Goal: Transaction & Acquisition: Book appointment/travel/reservation

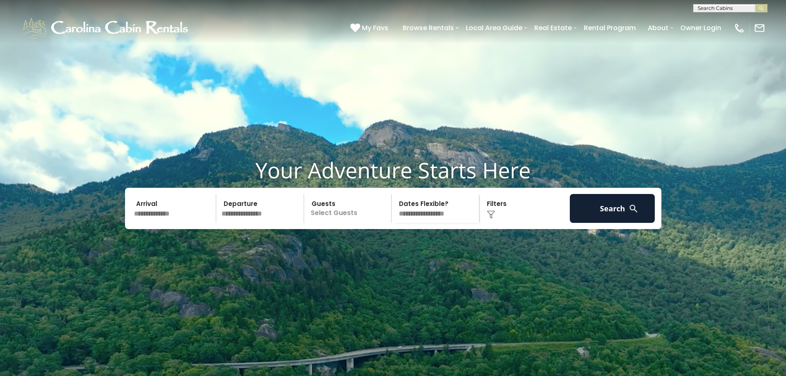
scroll to position [41, 0]
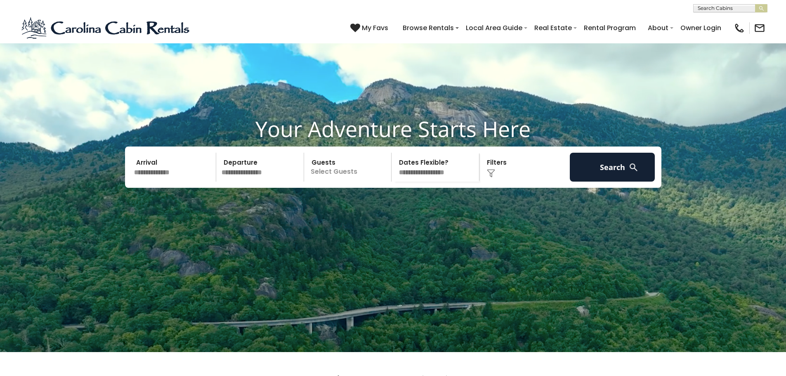
click at [180, 182] on input "text" at bounding box center [173, 167] width 85 height 29
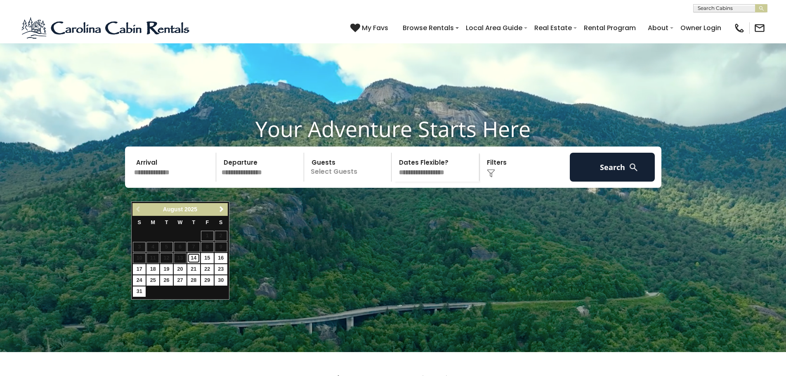
click at [195, 258] on link "14" at bounding box center [193, 258] width 13 height 10
type input "*******"
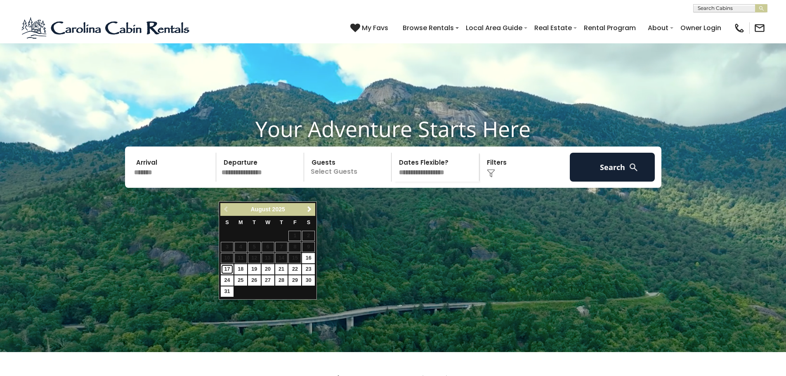
click at [224, 269] on link "17" at bounding box center [227, 269] width 13 height 10
type input "*******"
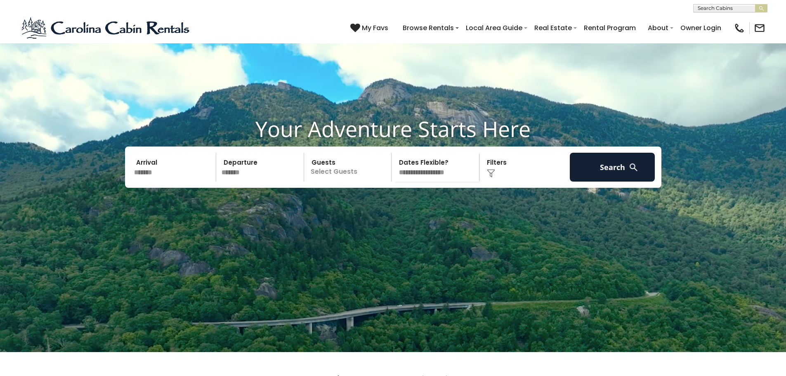
click at [370, 182] on p "Select Guests" at bounding box center [349, 167] width 85 height 29
click at [393, 206] on div "+" at bounding box center [388, 200] width 9 height 9
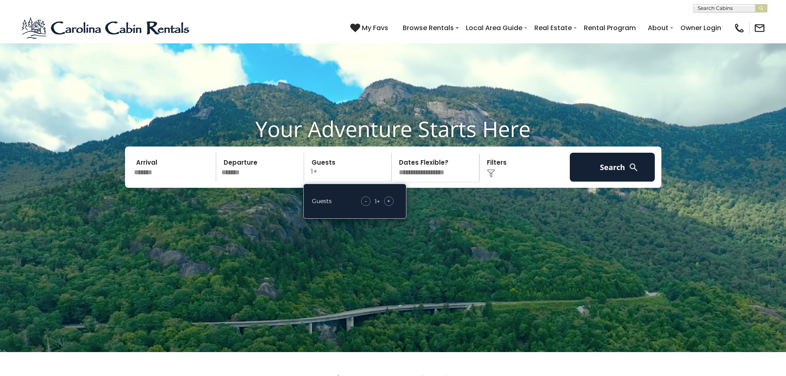
click at [392, 206] on div "+" at bounding box center [388, 200] width 9 height 9
click at [632, 172] on img at bounding box center [634, 167] width 10 height 10
click at [425, 182] on select "**********" at bounding box center [436, 167] width 85 height 29
click at [394, 172] on select "**********" at bounding box center [436, 167] width 85 height 29
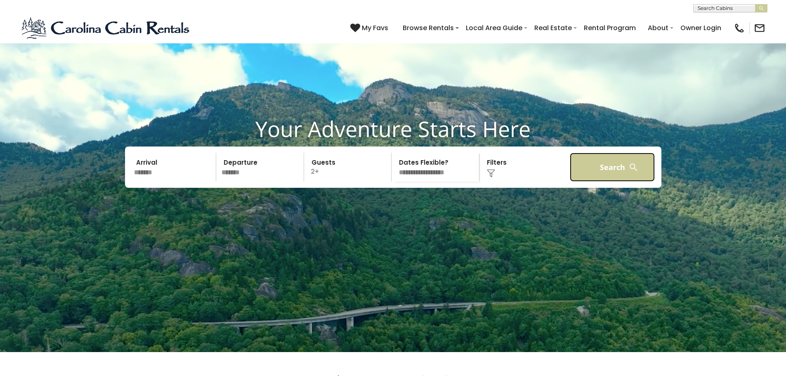
click at [604, 182] on button "Search" at bounding box center [612, 167] width 85 height 29
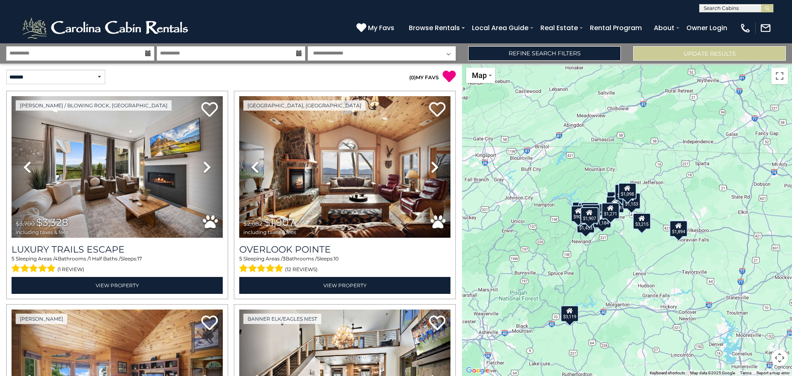
drag, startPoint x: 664, startPoint y: 236, endPoint x: 626, endPoint y: 250, distance: 40.8
click at [626, 250] on div "$3,328 $1,907 $3,119 $2,000 $2,334 $2,022 $1,099 $3,215 $1,147 $1,046 $3,052 $1…" at bounding box center [627, 220] width 330 height 312
click at [632, 193] on div "$1,098" at bounding box center [628, 191] width 18 height 17
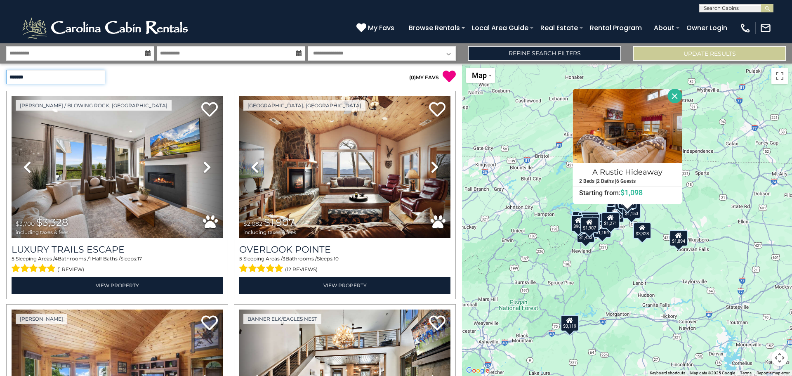
click at [102, 75] on select "**********" at bounding box center [55, 77] width 99 height 14
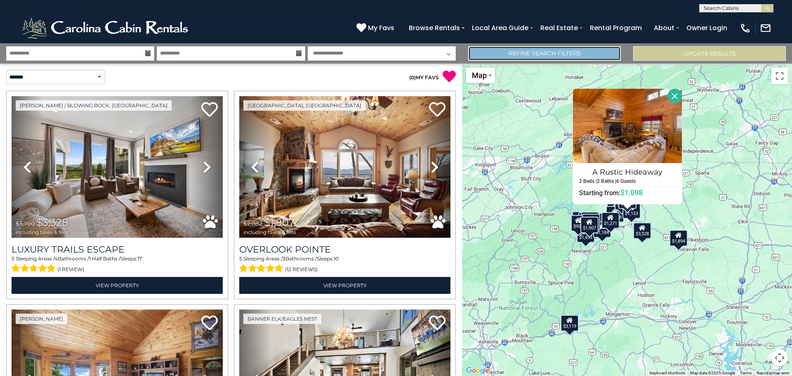
click at [543, 54] on link "Refine Search Filters" at bounding box center [544, 53] width 153 height 14
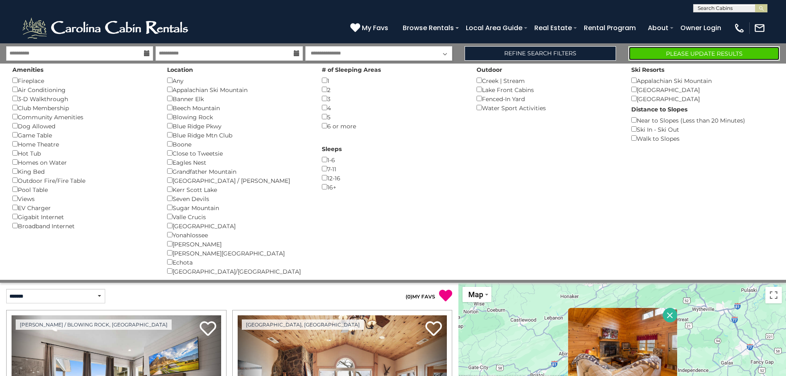
click at [695, 53] on button "Please Update Results" at bounding box center [704, 53] width 151 height 14
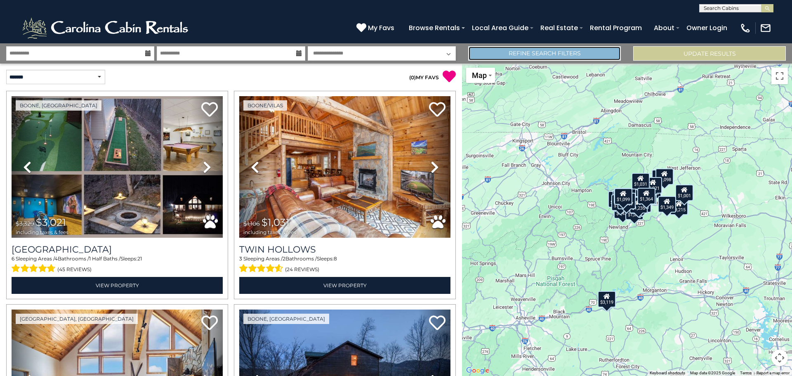
click at [594, 56] on link "Refine Search Filters" at bounding box center [544, 53] width 153 height 14
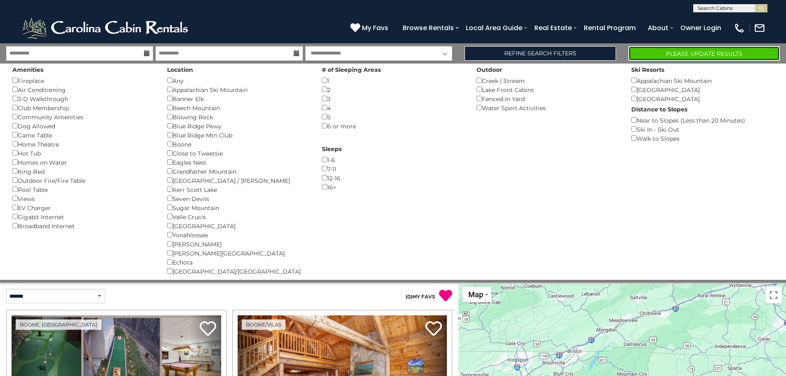
click at [691, 56] on button "Please Update Results" at bounding box center [704, 53] width 151 height 14
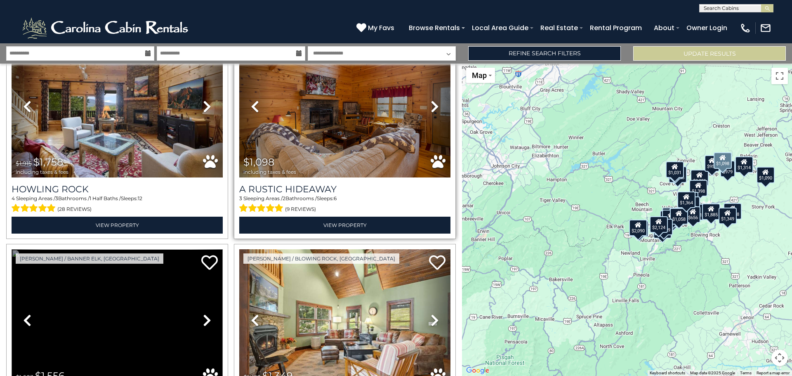
scroll to position [660, 0]
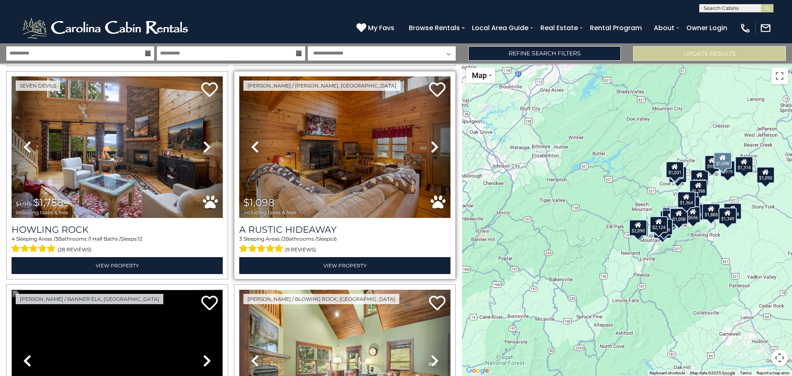
click at [431, 141] on icon at bounding box center [435, 146] width 8 height 13
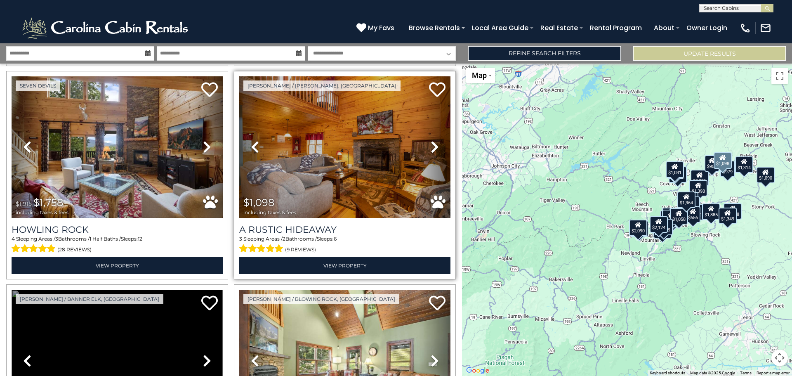
click at [431, 141] on icon at bounding box center [435, 146] width 8 height 13
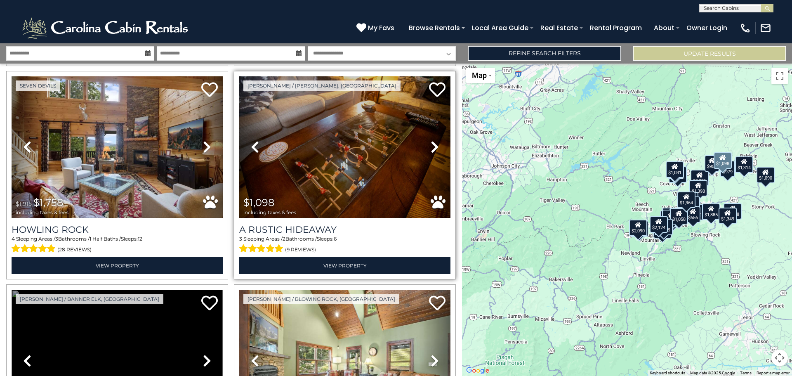
click at [431, 141] on icon at bounding box center [435, 146] width 8 height 13
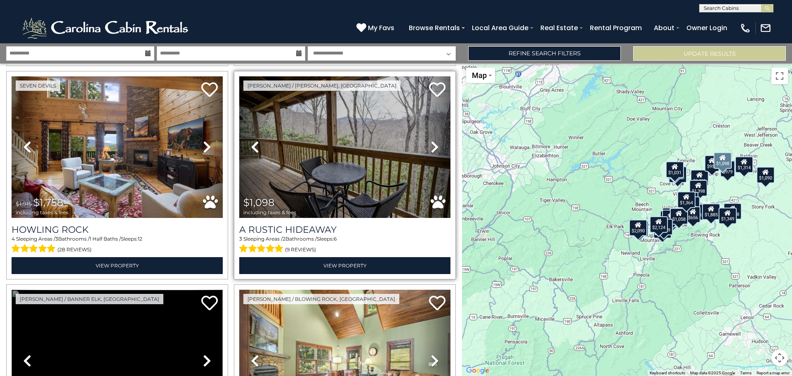
click at [431, 141] on icon at bounding box center [435, 146] width 8 height 13
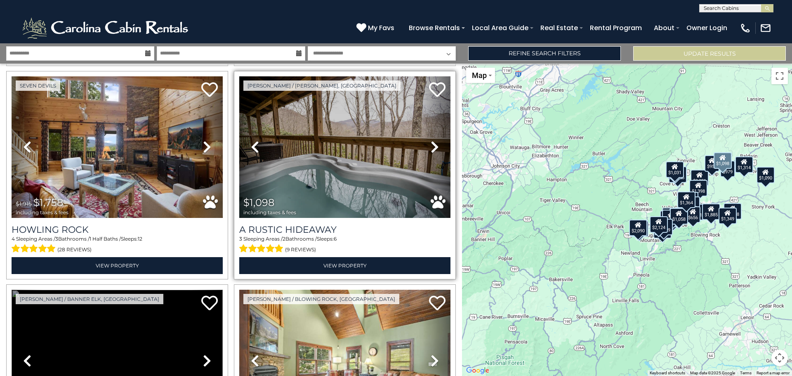
click at [431, 141] on icon at bounding box center [435, 146] width 8 height 13
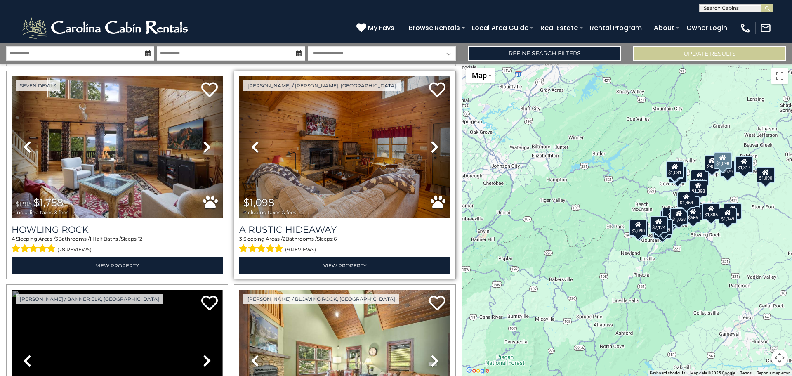
click at [431, 141] on icon at bounding box center [435, 146] width 8 height 13
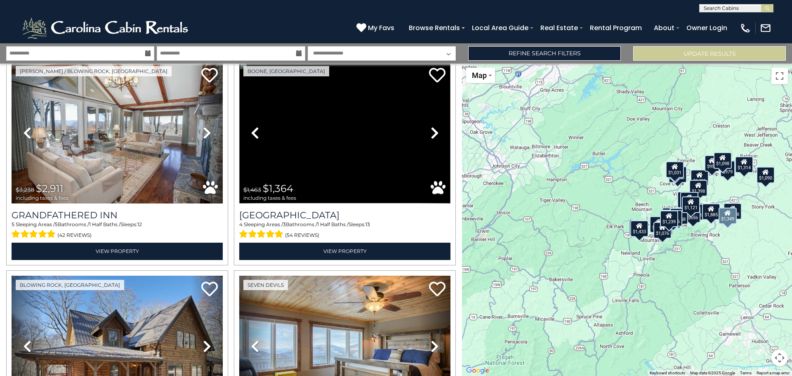
scroll to position [0, 0]
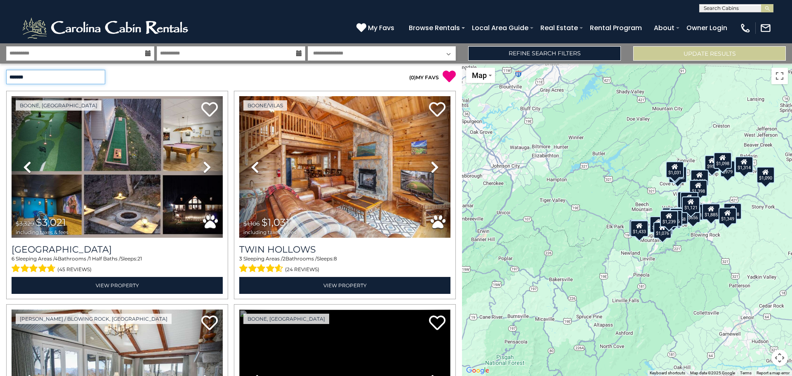
click at [81, 78] on select "**********" at bounding box center [55, 77] width 99 height 14
select select "*********"
click at [6, 70] on select "**********" at bounding box center [55, 77] width 99 height 14
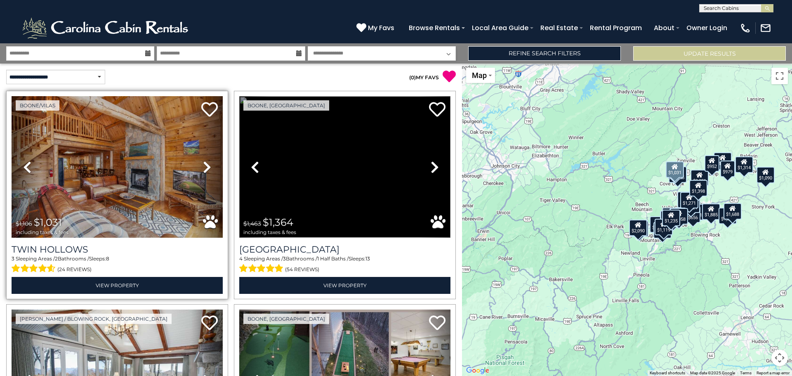
click at [206, 166] on icon at bounding box center [207, 167] width 8 height 13
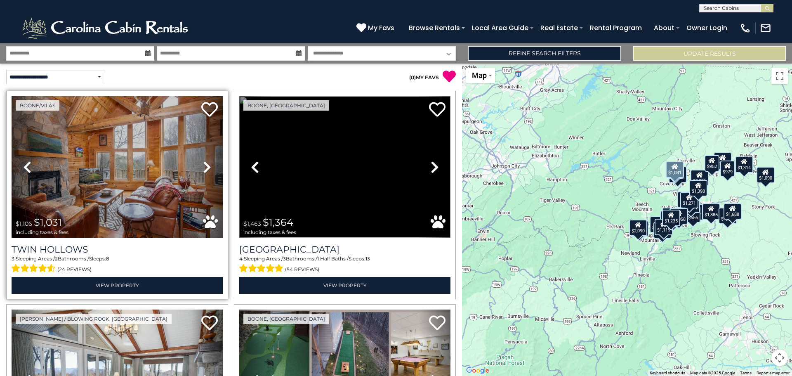
click at [206, 166] on icon at bounding box center [207, 167] width 8 height 13
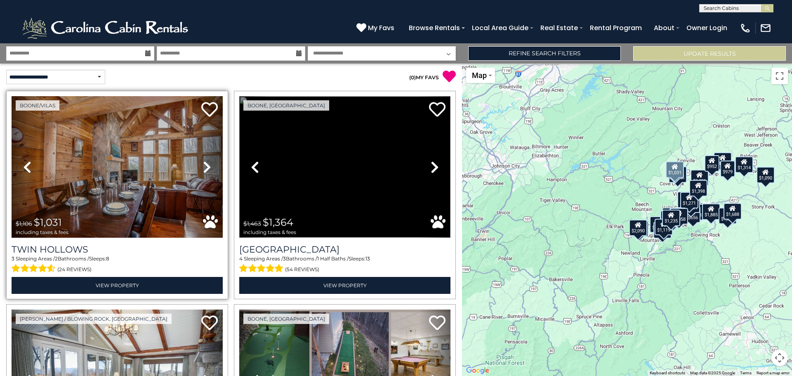
click at [206, 166] on icon at bounding box center [207, 167] width 8 height 13
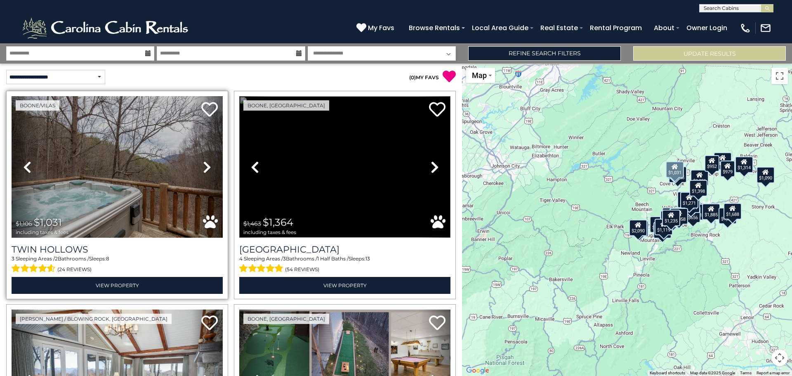
click at [206, 166] on icon at bounding box center [207, 167] width 8 height 13
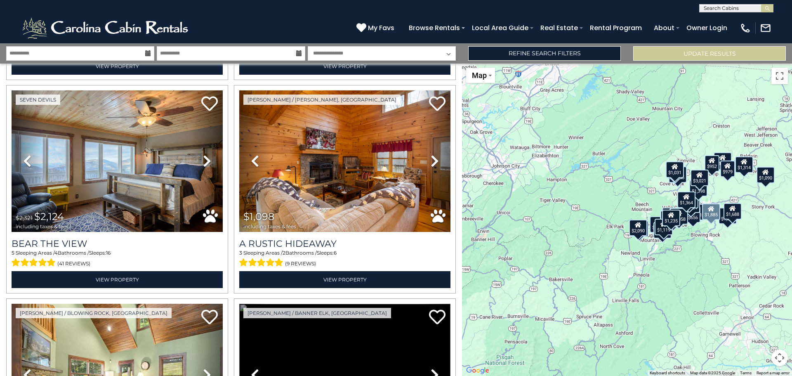
scroll to position [660, 0]
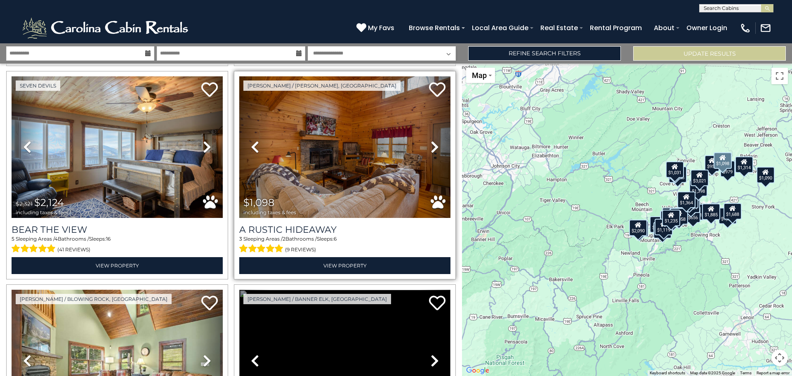
click at [431, 145] on icon at bounding box center [435, 146] width 8 height 13
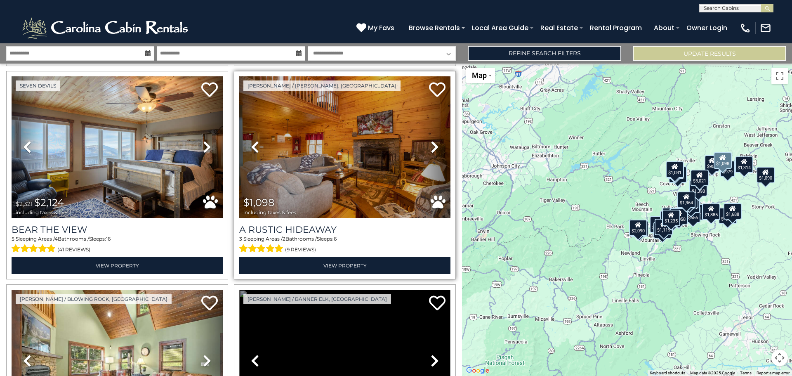
click at [431, 142] on icon at bounding box center [435, 146] width 8 height 13
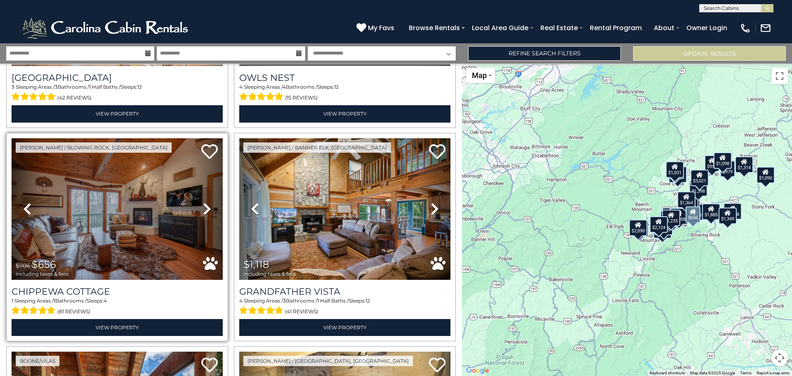
scroll to position [1032, 0]
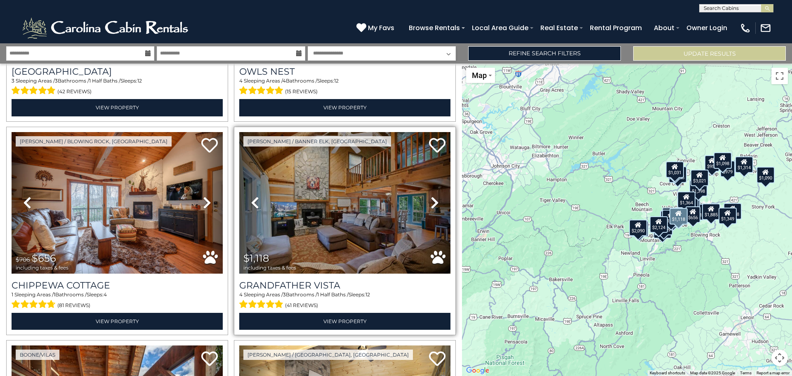
click at [431, 196] on icon at bounding box center [435, 202] width 8 height 13
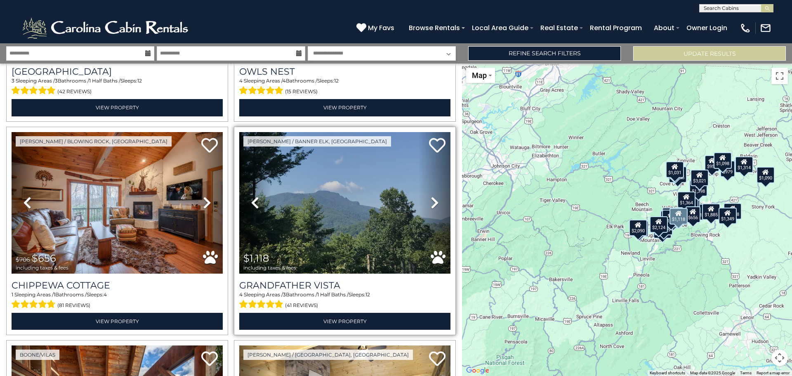
click at [431, 196] on icon at bounding box center [435, 202] width 8 height 13
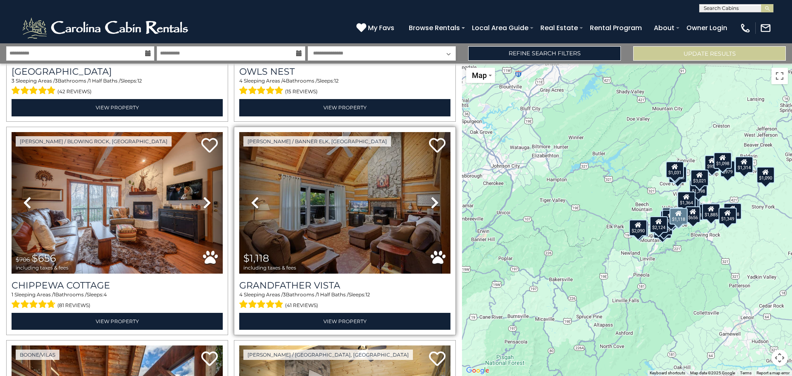
click at [431, 196] on icon at bounding box center [435, 202] width 8 height 13
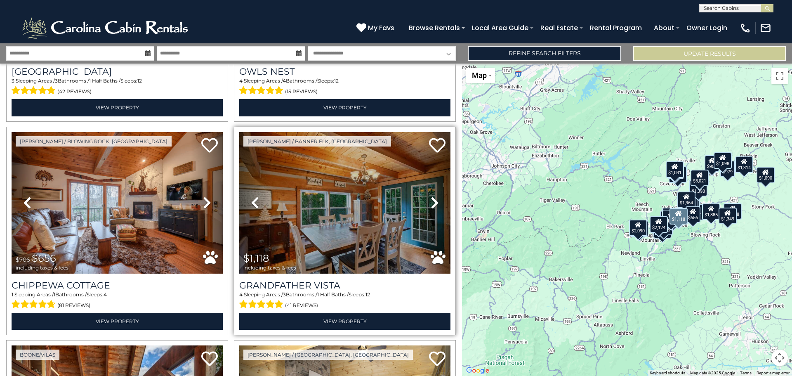
click at [431, 196] on icon at bounding box center [435, 202] width 8 height 13
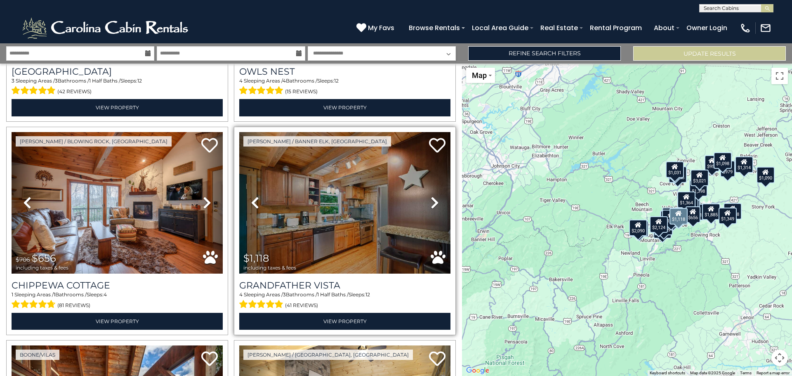
click at [431, 196] on icon at bounding box center [435, 202] width 8 height 13
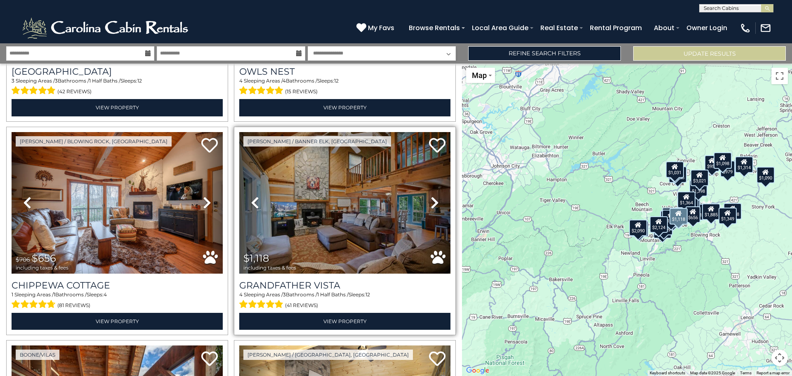
click at [431, 196] on icon at bounding box center [435, 202] width 8 height 13
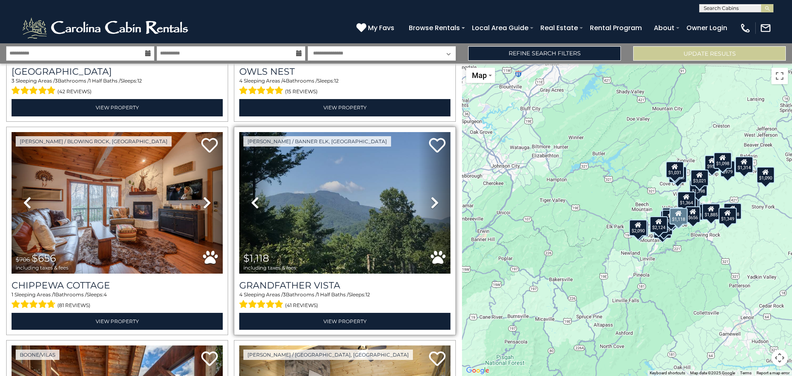
click at [431, 196] on icon at bounding box center [435, 202] width 8 height 13
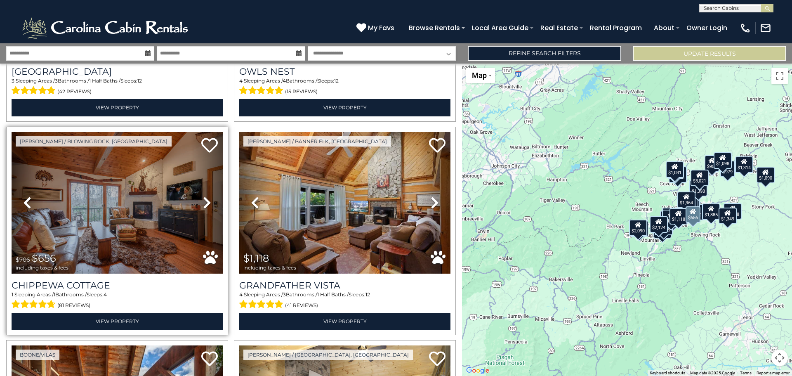
click at [203, 196] on icon at bounding box center [207, 202] width 8 height 13
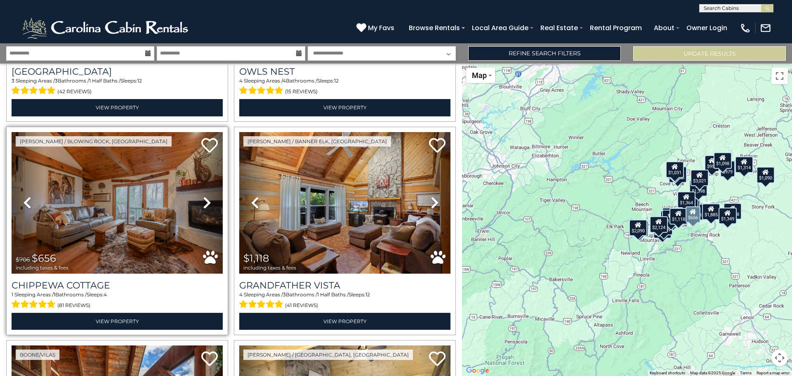
click at [203, 196] on icon at bounding box center [207, 202] width 8 height 13
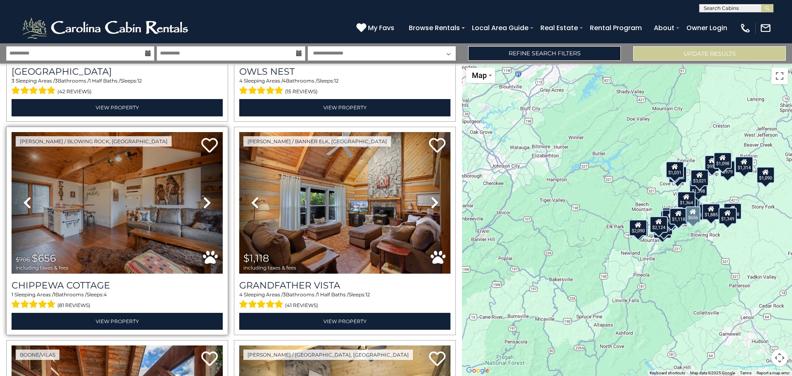
click at [207, 196] on icon at bounding box center [207, 202] width 8 height 13
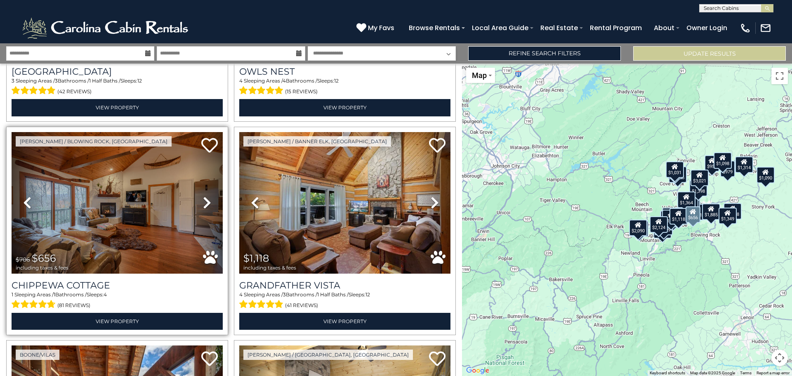
click at [207, 196] on icon at bounding box center [207, 202] width 8 height 13
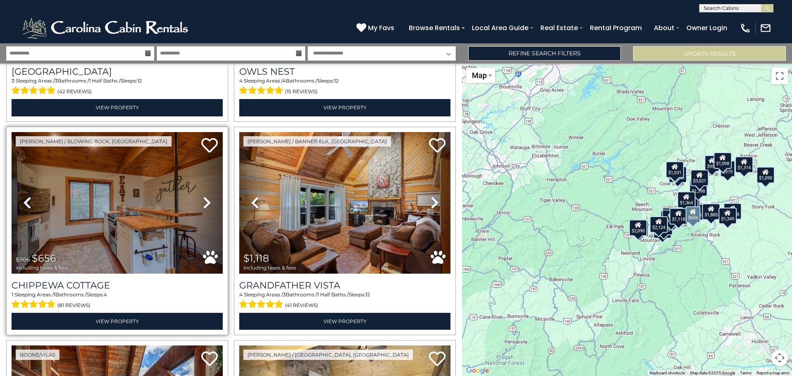
click at [206, 196] on icon at bounding box center [207, 202] width 8 height 13
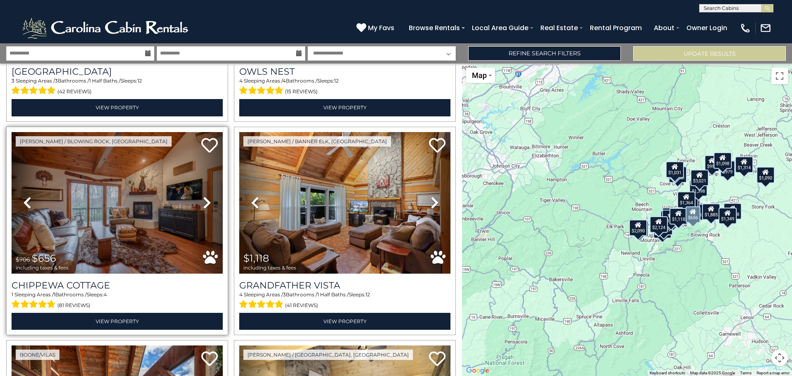
click at [206, 196] on icon at bounding box center [207, 202] width 8 height 13
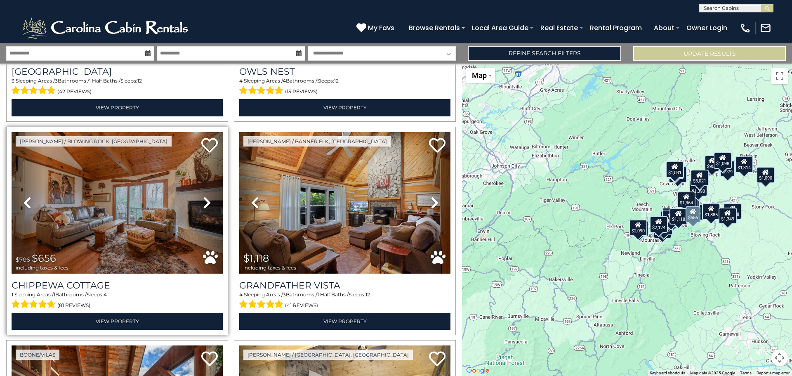
click at [206, 196] on icon at bounding box center [207, 202] width 8 height 13
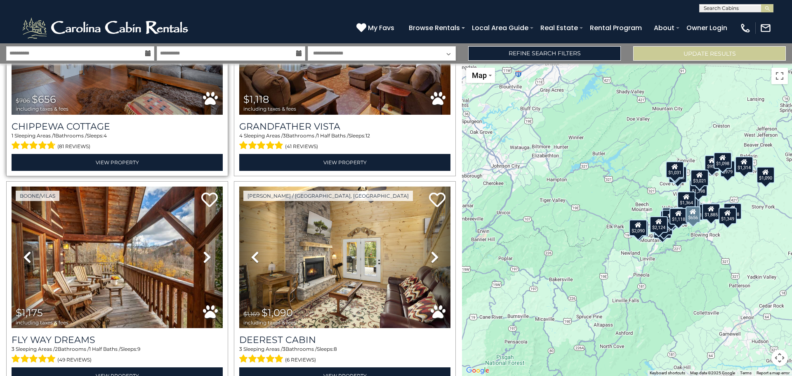
scroll to position [1238, 0]
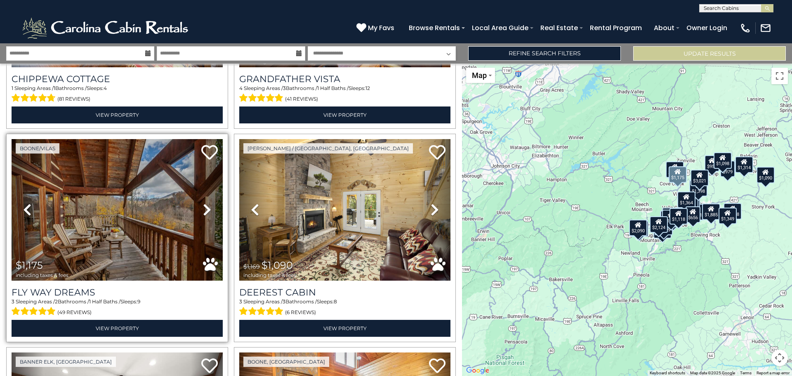
click at [204, 203] on icon at bounding box center [207, 209] width 8 height 13
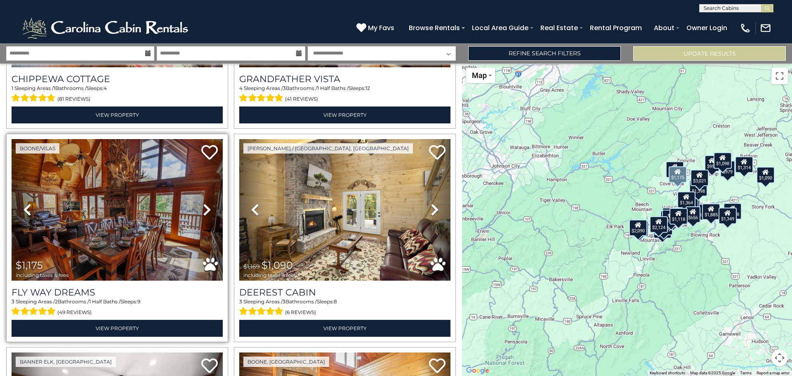
click at [204, 203] on icon at bounding box center [207, 209] width 8 height 13
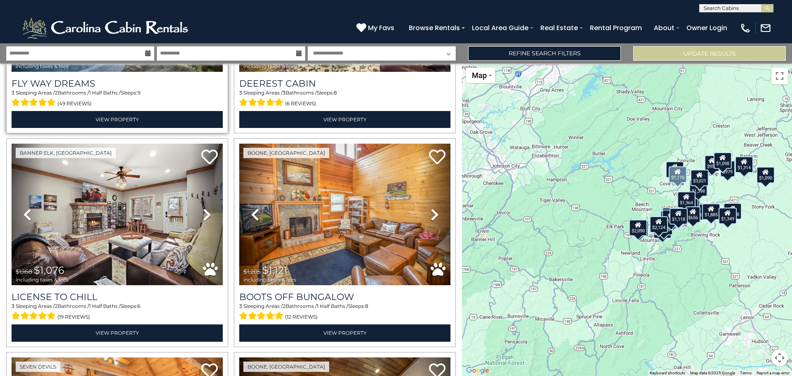
scroll to position [1486, 0]
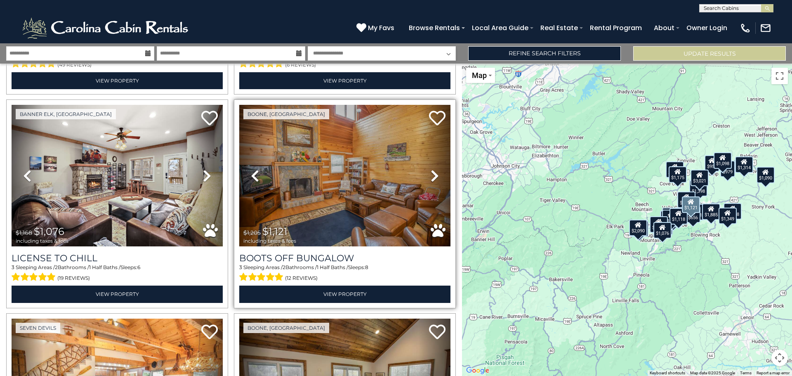
click at [431, 169] on icon at bounding box center [435, 175] width 8 height 13
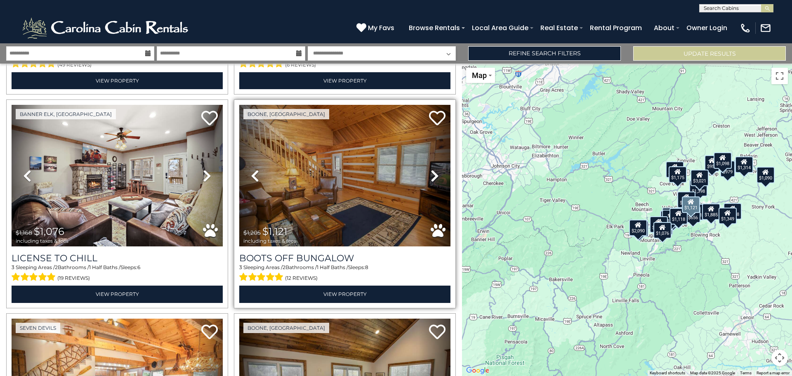
click at [432, 169] on icon at bounding box center [435, 175] width 8 height 13
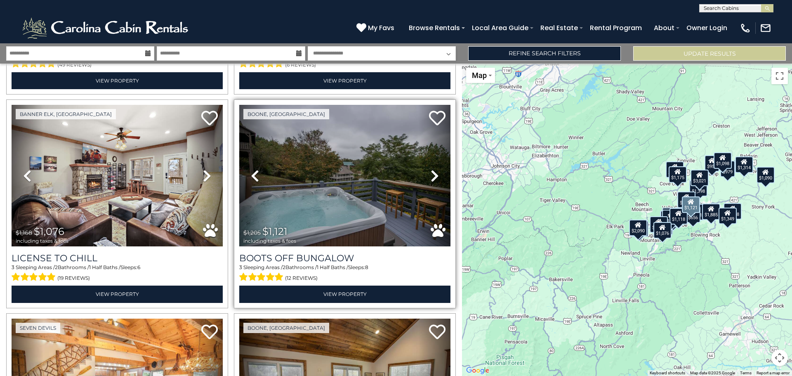
click at [432, 169] on icon at bounding box center [435, 175] width 8 height 13
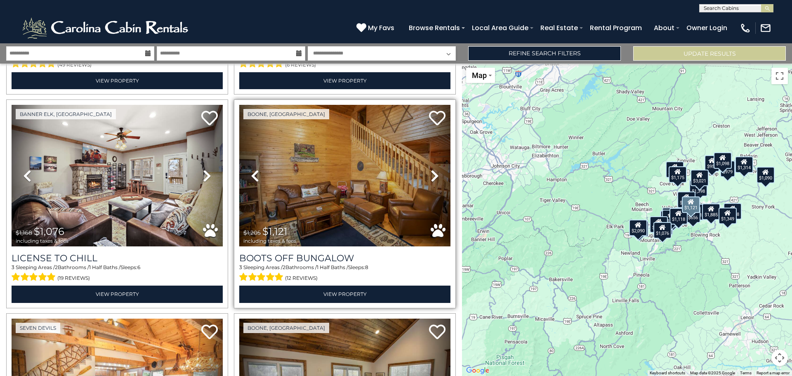
click at [432, 169] on icon at bounding box center [435, 175] width 8 height 13
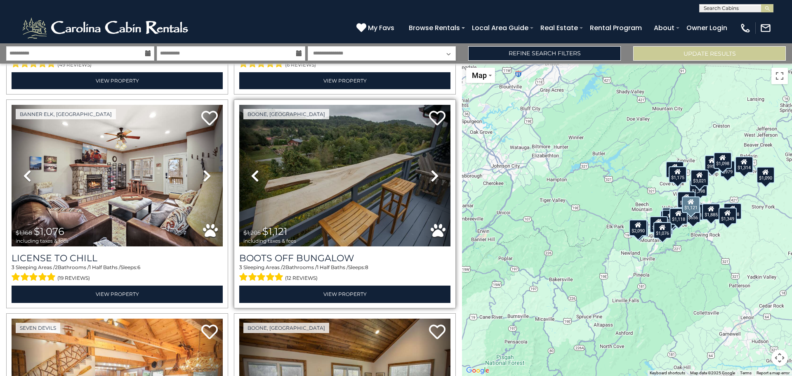
click at [255, 169] on icon at bounding box center [255, 175] width 8 height 13
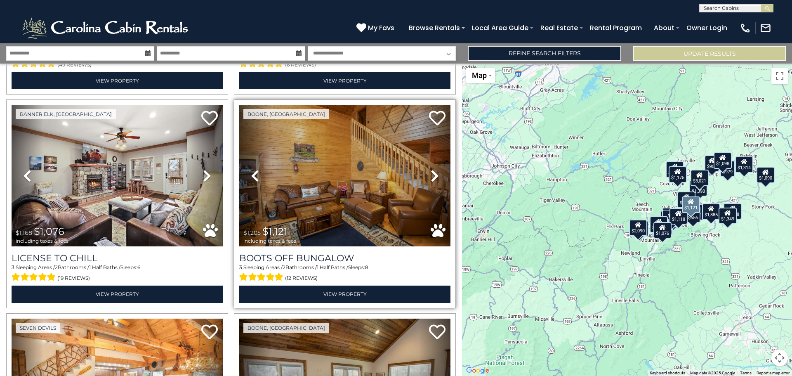
click at [431, 169] on icon at bounding box center [435, 175] width 8 height 13
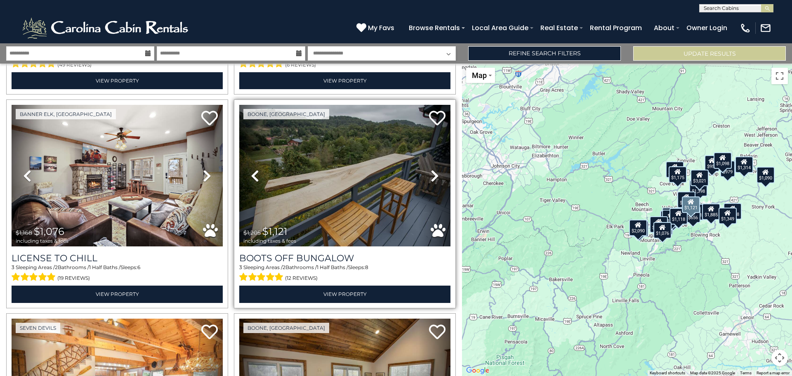
click at [432, 169] on icon at bounding box center [435, 175] width 8 height 13
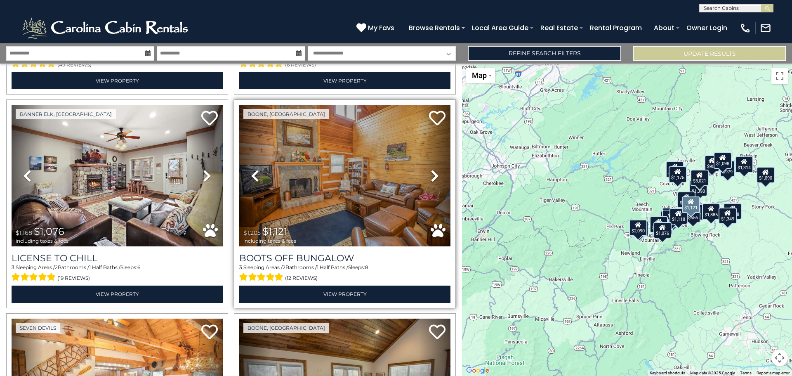
click at [432, 169] on icon at bounding box center [435, 175] width 8 height 13
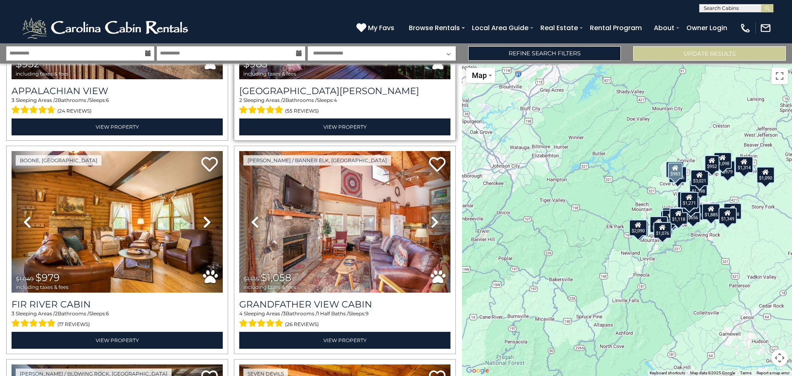
scroll to position [2724, 0]
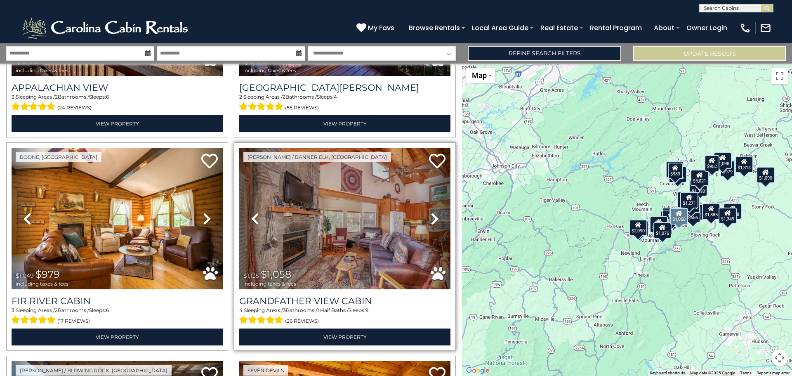
click at [432, 212] on icon at bounding box center [435, 218] width 8 height 13
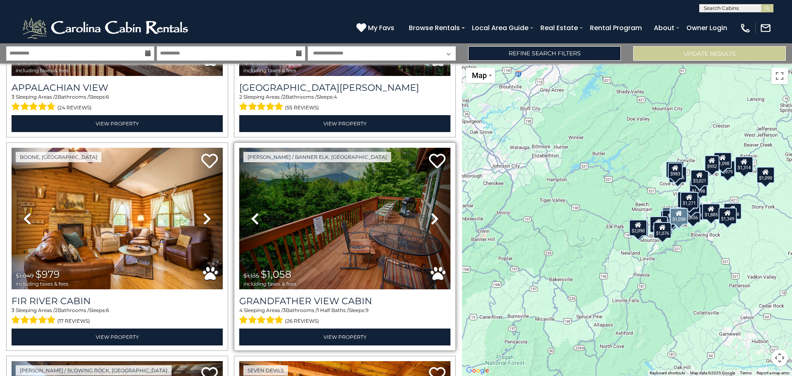
click at [431, 212] on icon at bounding box center [435, 218] width 8 height 13
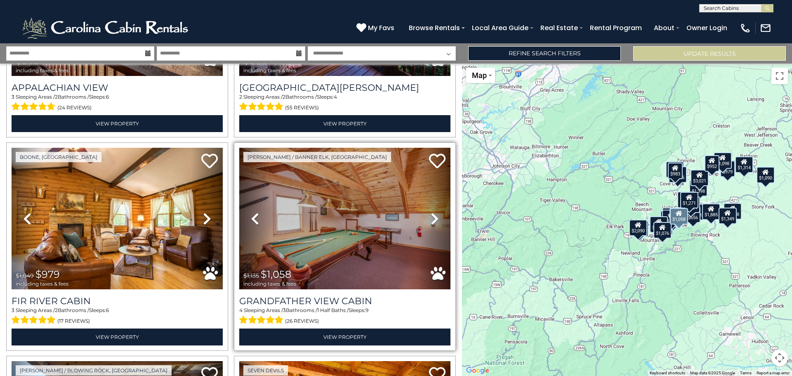
click at [431, 212] on icon at bounding box center [435, 218] width 8 height 13
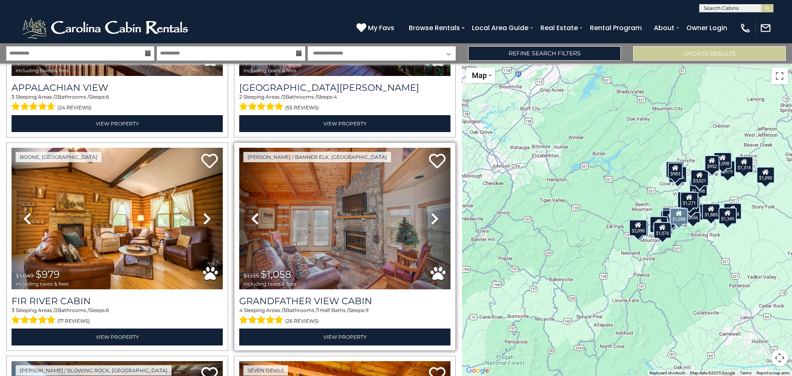
click at [431, 212] on icon at bounding box center [435, 218] width 8 height 13
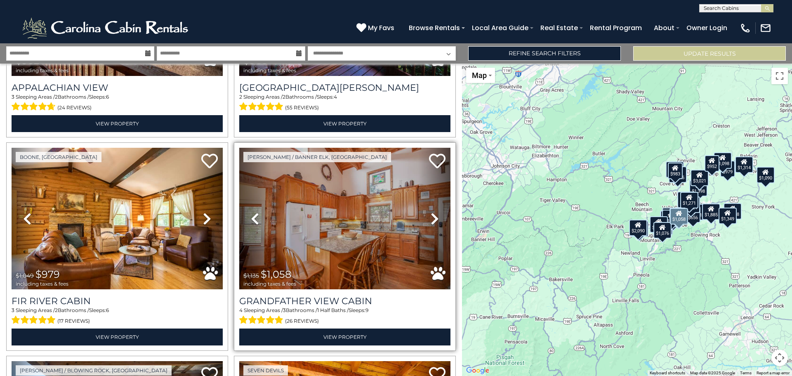
click at [431, 212] on icon at bounding box center [435, 218] width 8 height 13
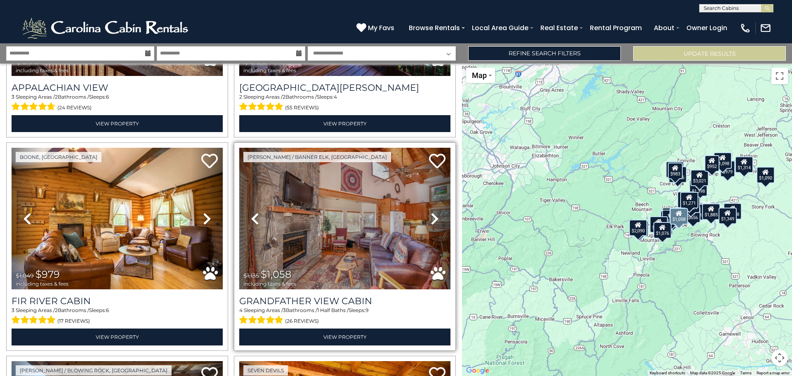
click at [431, 212] on icon at bounding box center [435, 218] width 8 height 13
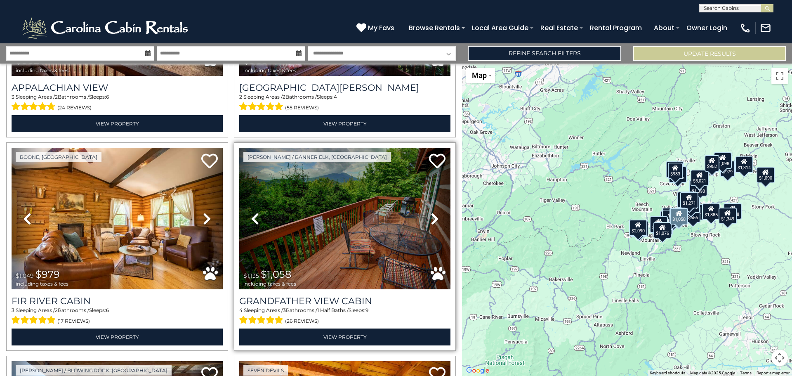
click at [431, 212] on icon at bounding box center [435, 218] width 8 height 13
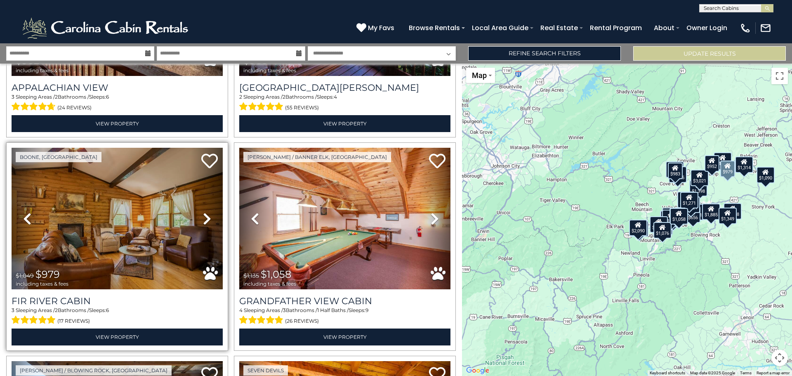
click at [206, 212] on icon at bounding box center [207, 218] width 8 height 13
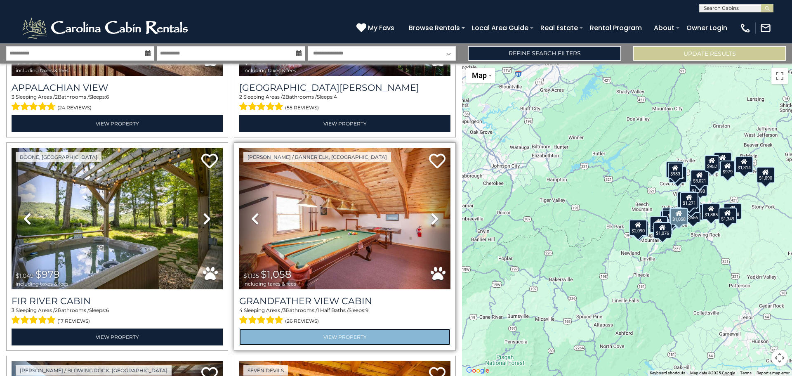
click at [342, 328] on link "View Property" at bounding box center [344, 336] width 211 height 17
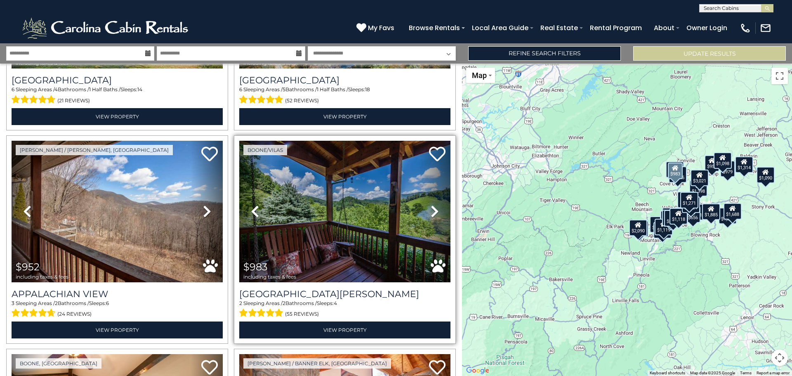
scroll to position [2724, 0]
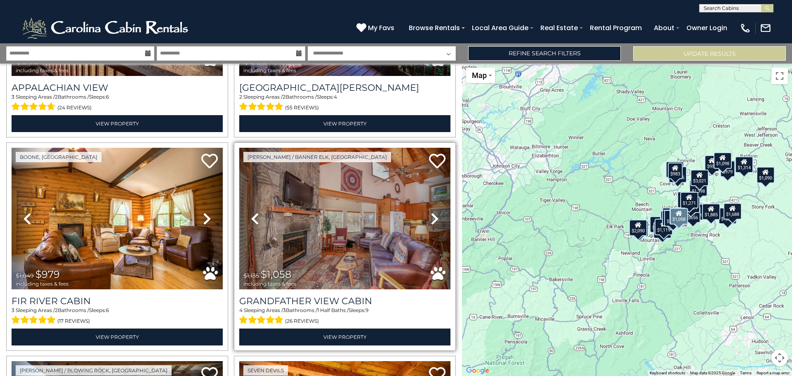
click at [431, 212] on icon at bounding box center [435, 218] width 8 height 13
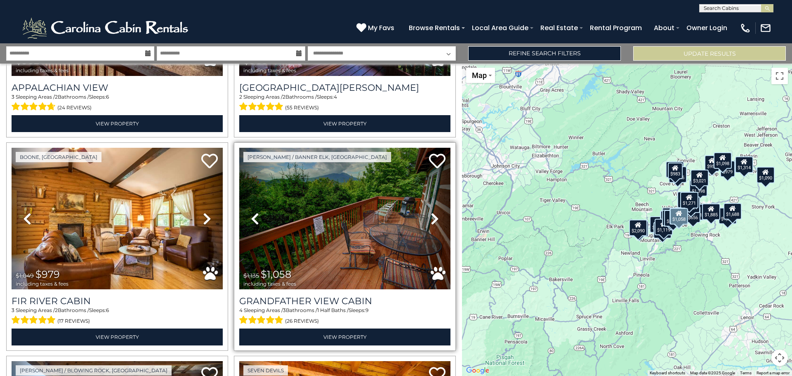
click at [431, 212] on icon at bounding box center [435, 218] width 8 height 13
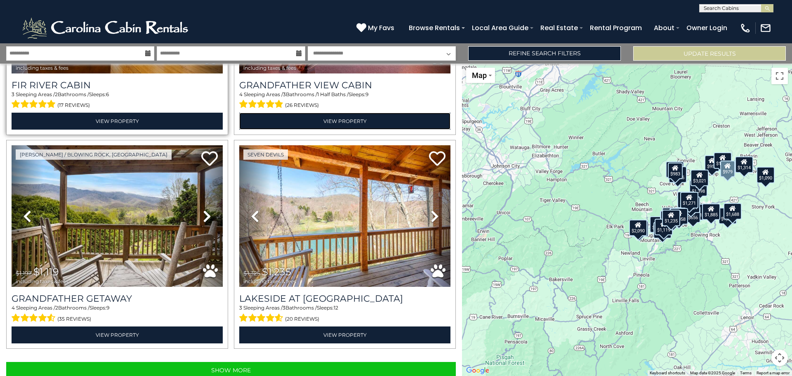
scroll to position [2942, 0]
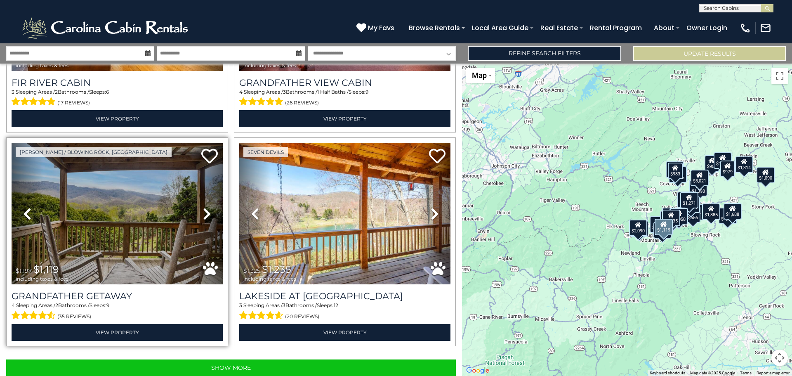
click at [206, 207] on icon at bounding box center [207, 213] width 8 height 13
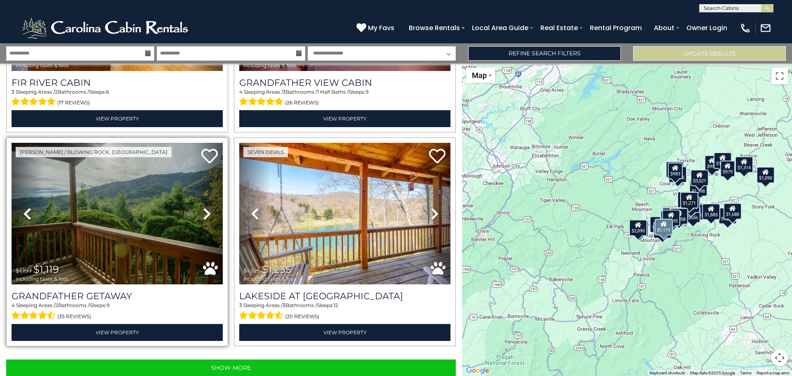
click at [206, 207] on icon at bounding box center [207, 213] width 8 height 13
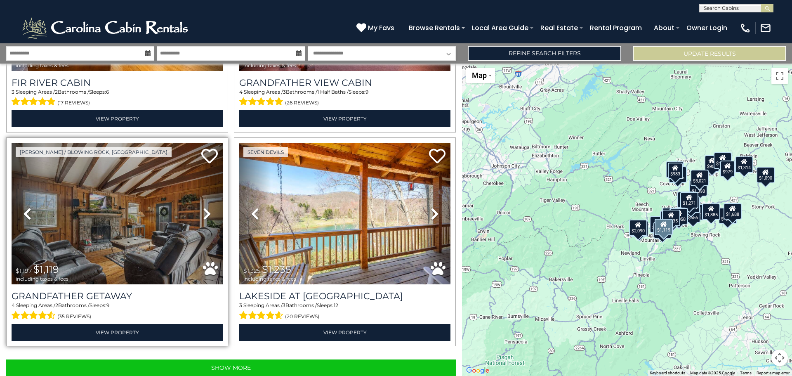
click at [206, 207] on icon at bounding box center [207, 213] width 8 height 13
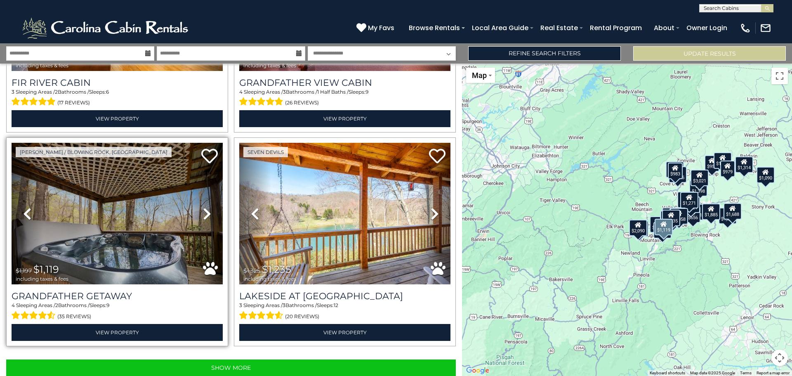
click at [206, 207] on icon at bounding box center [207, 213] width 8 height 13
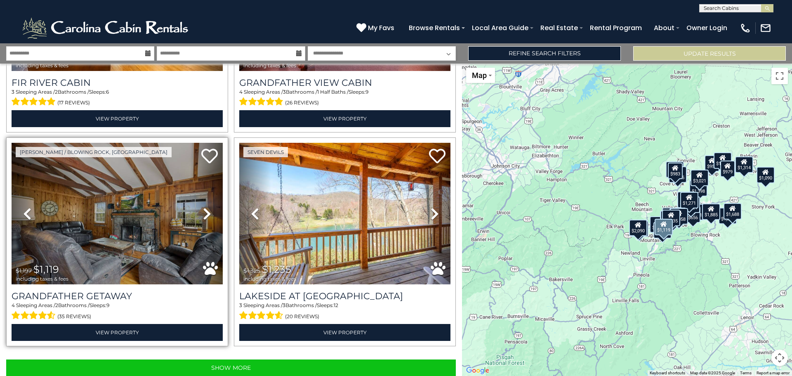
click at [206, 207] on icon at bounding box center [207, 213] width 8 height 13
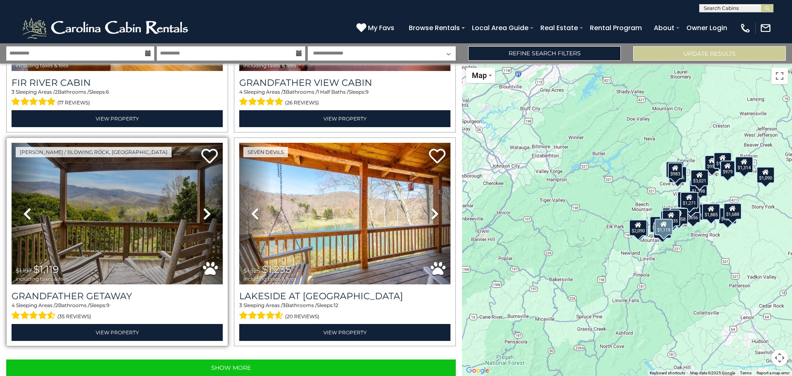
click at [206, 207] on icon at bounding box center [207, 213] width 8 height 13
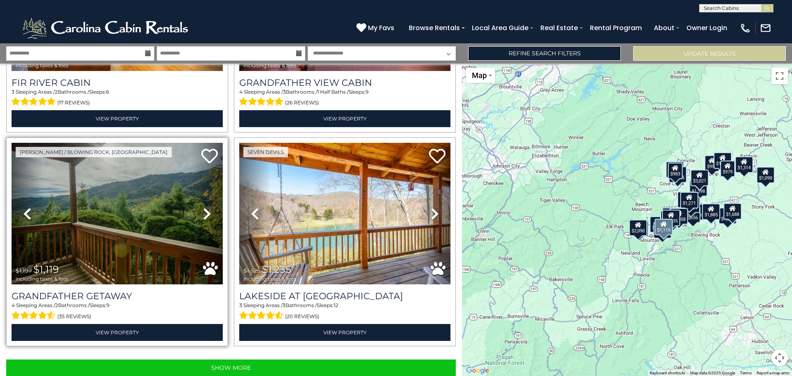
click at [206, 207] on icon at bounding box center [207, 213] width 8 height 13
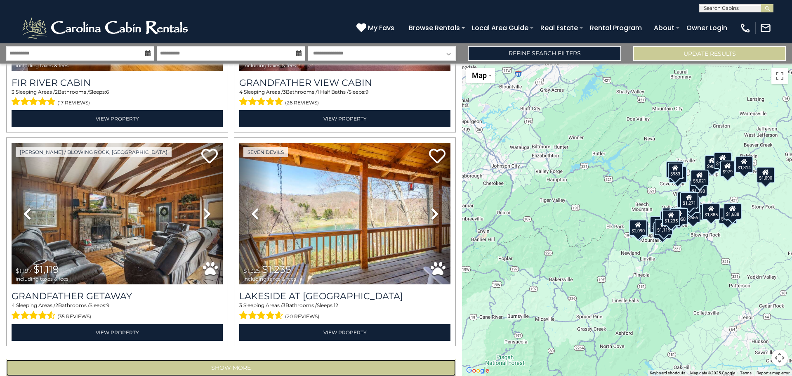
click at [237, 359] on button "Show More" at bounding box center [231, 367] width 450 height 17
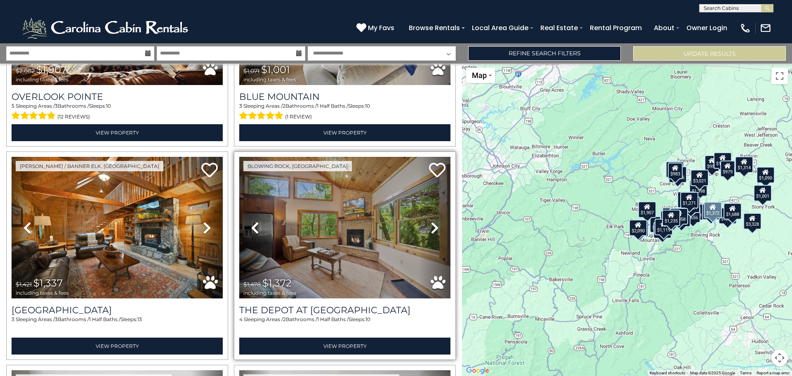
scroll to position [3231, 0]
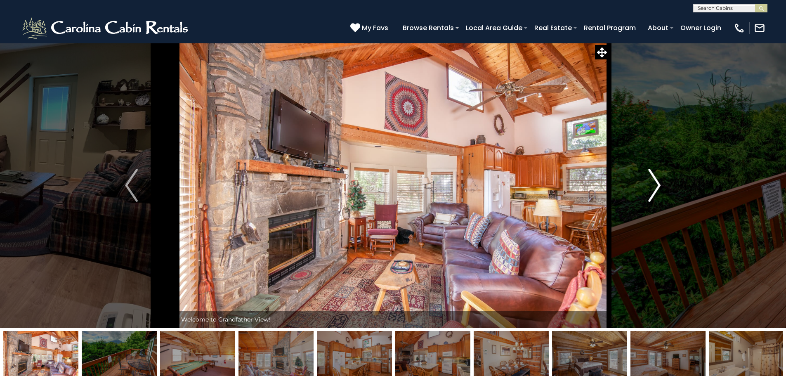
click at [654, 183] on img "Next" at bounding box center [654, 185] width 12 height 33
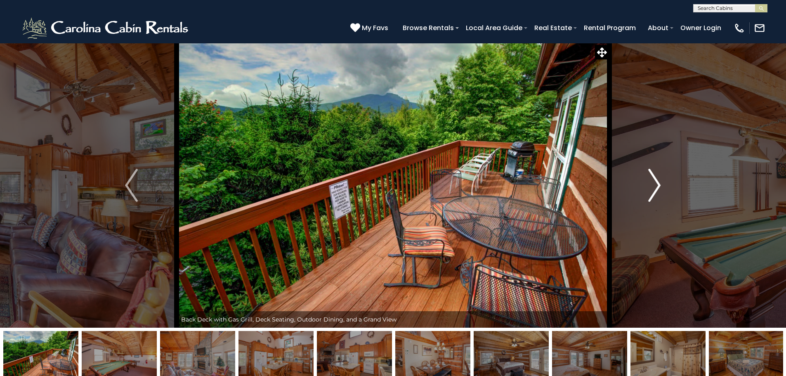
click at [655, 183] on img "Next" at bounding box center [654, 185] width 12 height 33
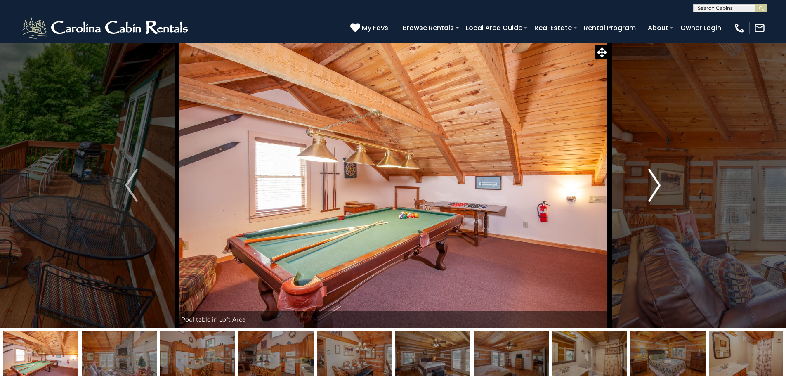
click at [655, 184] on img "Next" at bounding box center [654, 185] width 12 height 33
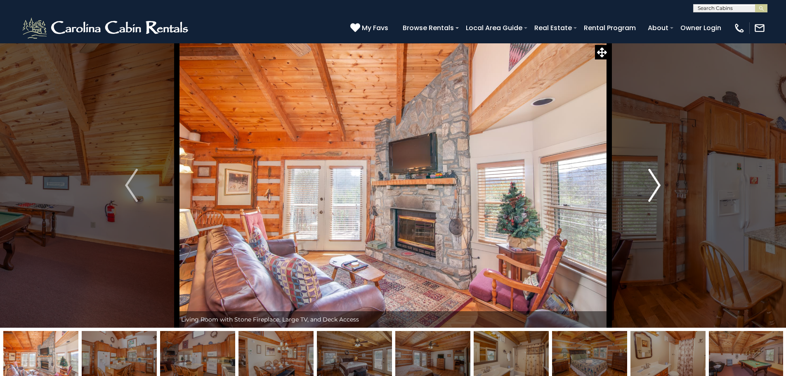
click at [656, 184] on img "Next" at bounding box center [654, 185] width 12 height 33
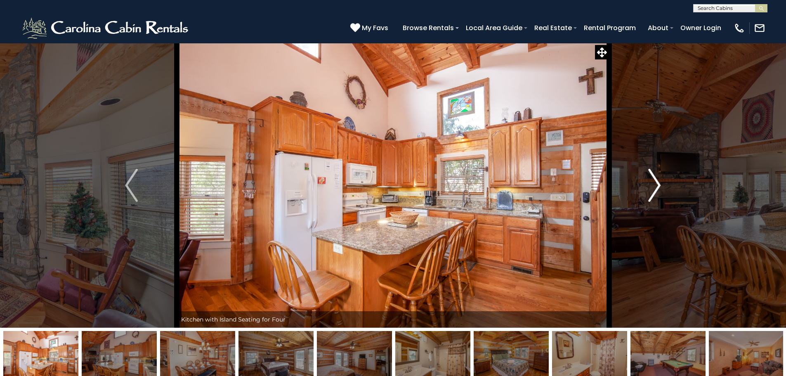
click at [657, 186] on img "Next" at bounding box center [654, 185] width 12 height 33
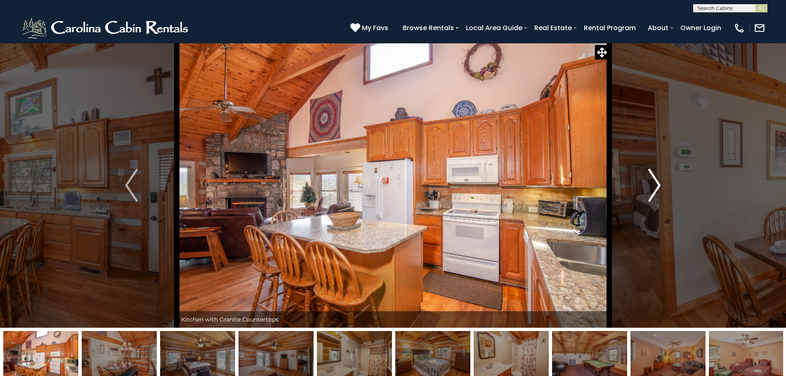
click at [657, 186] on img "Next" at bounding box center [654, 185] width 12 height 33
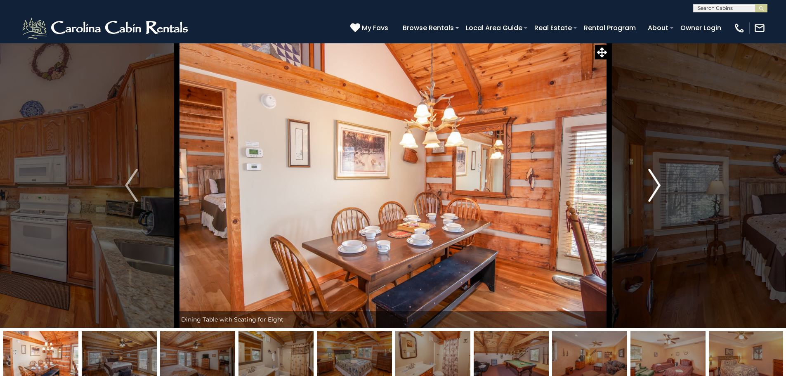
click at [657, 186] on img "Next" at bounding box center [654, 185] width 12 height 33
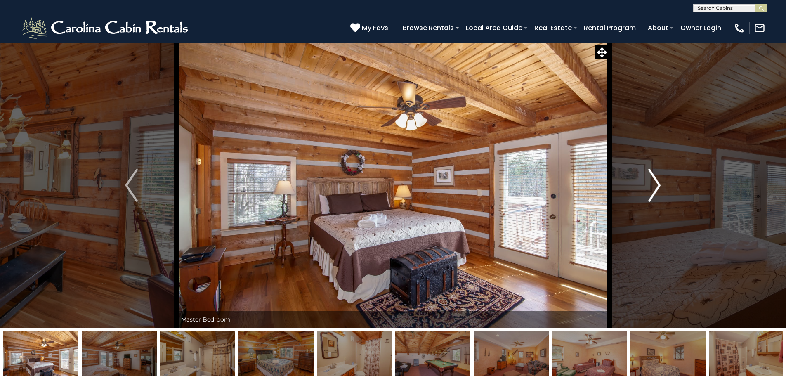
click at [657, 186] on img "Next" at bounding box center [654, 185] width 12 height 33
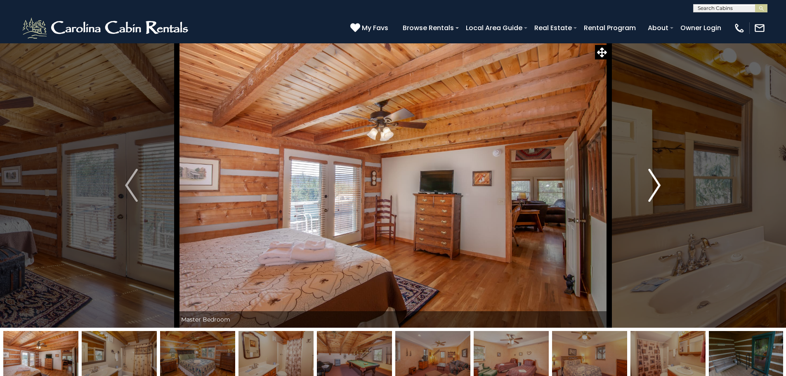
click at [657, 186] on img "Next" at bounding box center [654, 185] width 12 height 33
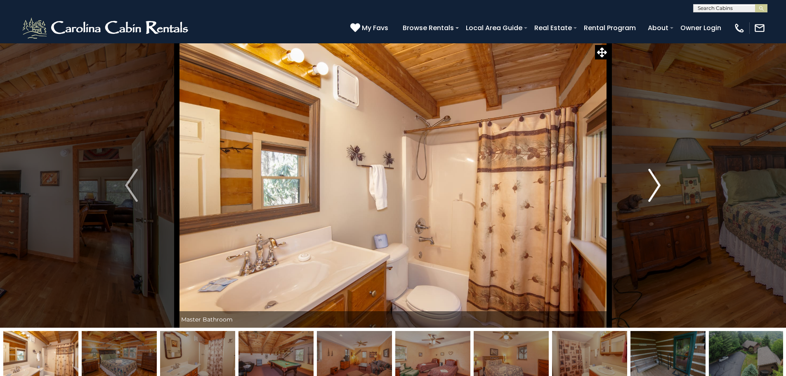
click at [657, 186] on img "Next" at bounding box center [654, 185] width 12 height 33
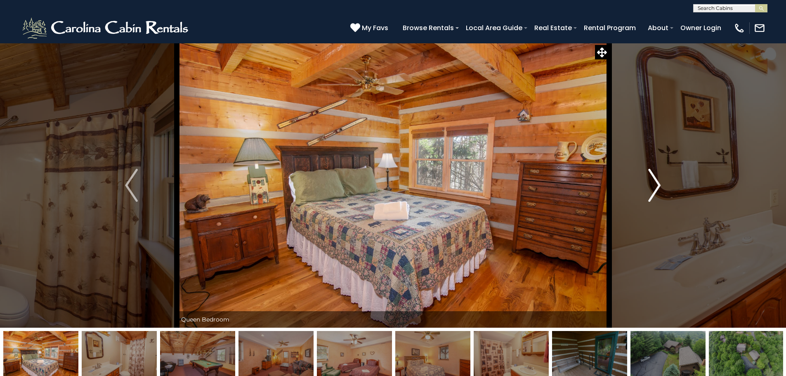
click at [657, 186] on img "Next" at bounding box center [654, 185] width 12 height 33
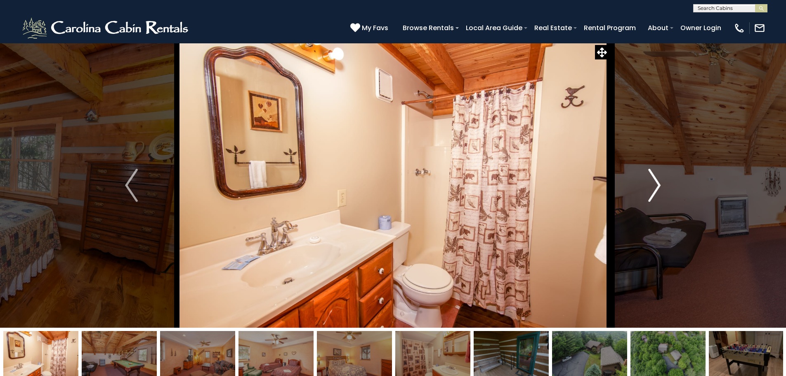
click at [657, 186] on img "Next" at bounding box center [654, 185] width 12 height 33
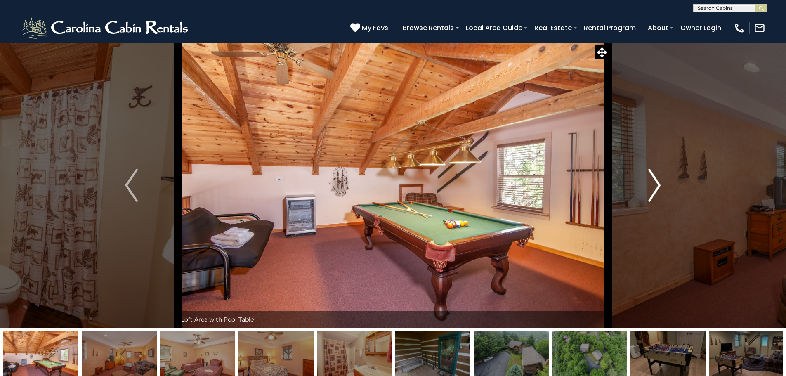
click at [657, 186] on img "Next" at bounding box center [654, 185] width 12 height 33
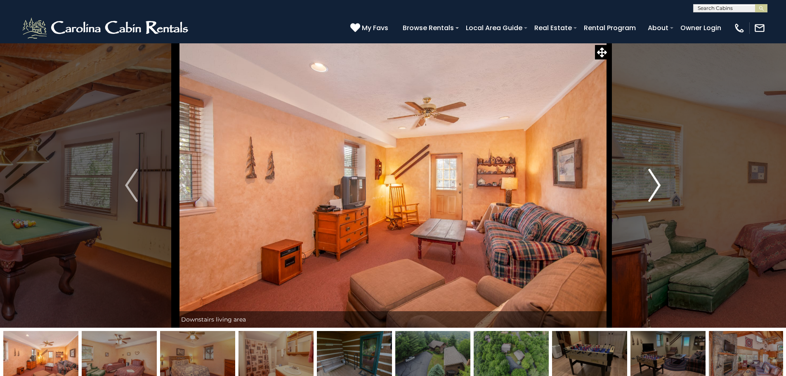
click at [657, 186] on img "Next" at bounding box center [654, 185] width 12 height 33
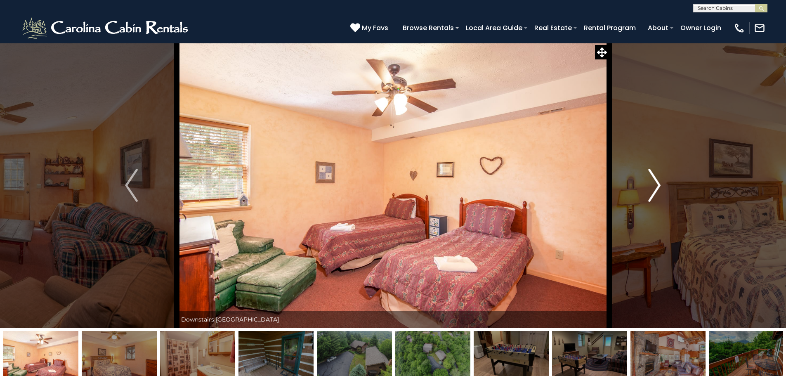
click at [657, 186] on img "Next" at bounding box center [654, 185] width 12 height 33
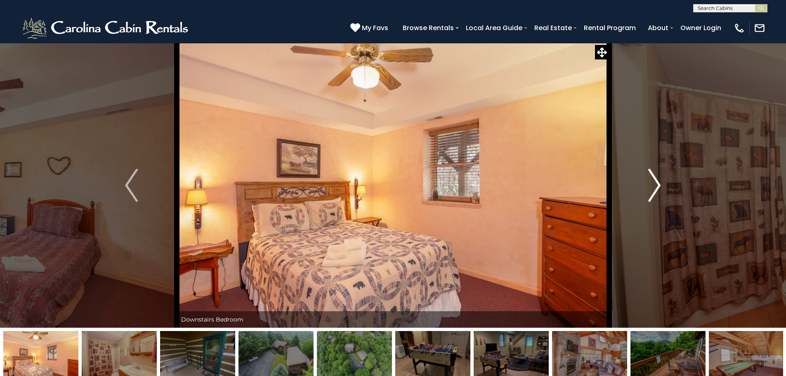
click at [657, 186] on img "Next" at bounding box center [654, 185] width 12 height 33
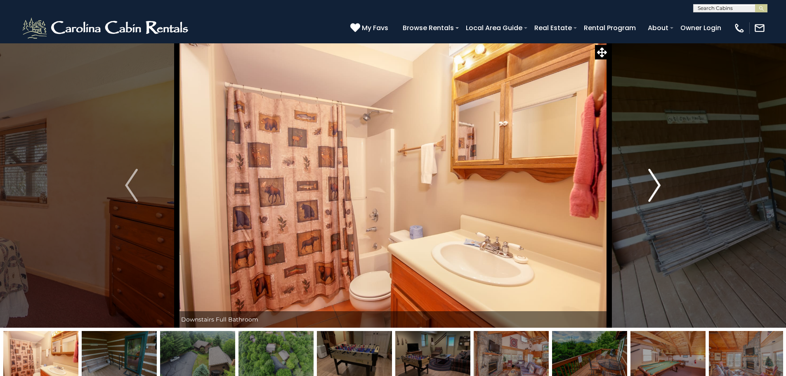
click at [657, 186] on img "Next" at bounding box center [654, 185] width 12 height 33
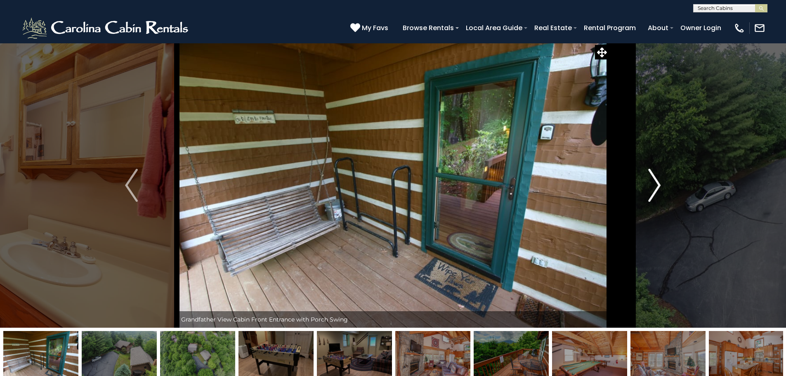
click at [657, 186] on img "Next" at bounding box center [654, 185] width 12 height 33
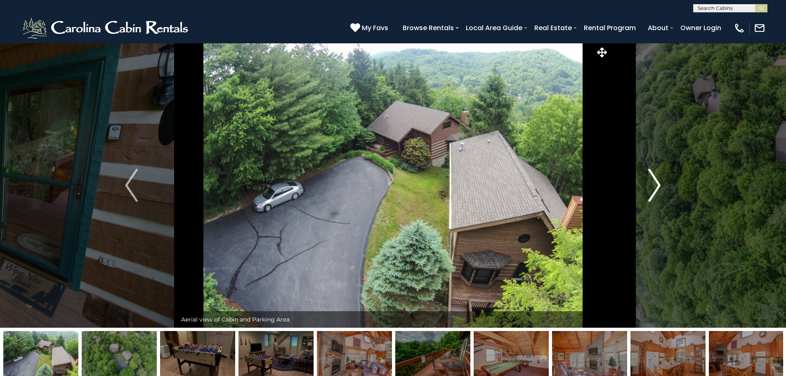
click at [655, 187] on img "Next" at bounding box center [654, 185] width 12 height 33
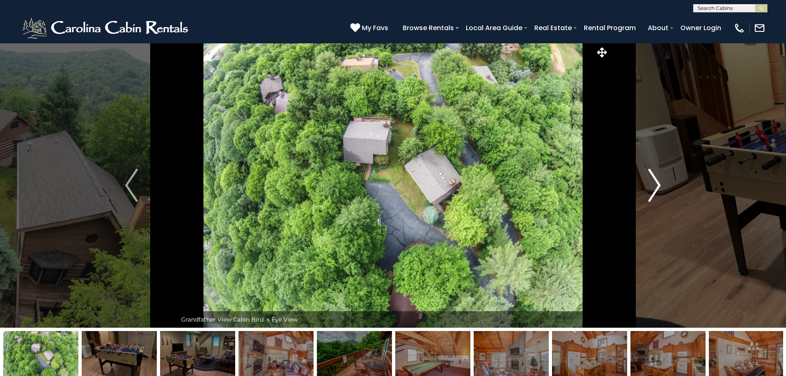
click at [655, 187] on img "Next" at bounding box center [654, 185] width 12 height 33
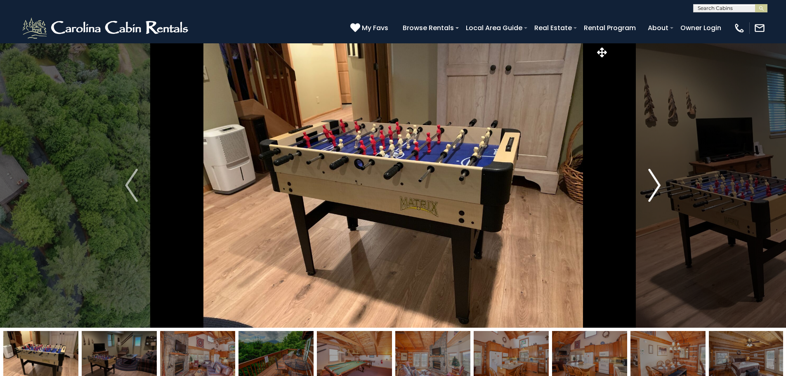
click at [655, 187] on img "Next" at bounding box center [654, 185] width 12 height 33
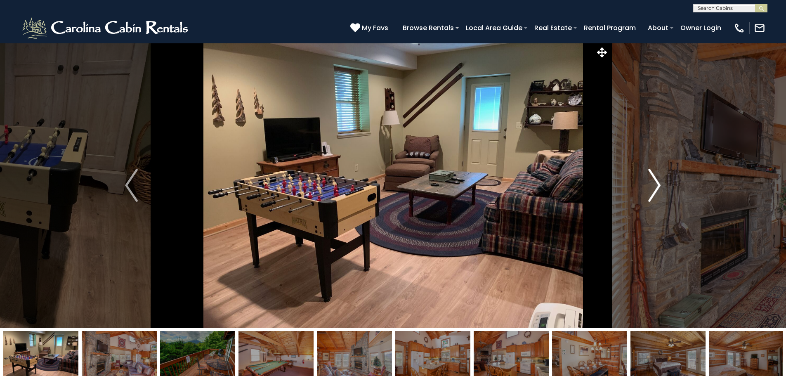
click at [655, 187] on img "Next" at bounding box center [654, 185] width 12 height 33
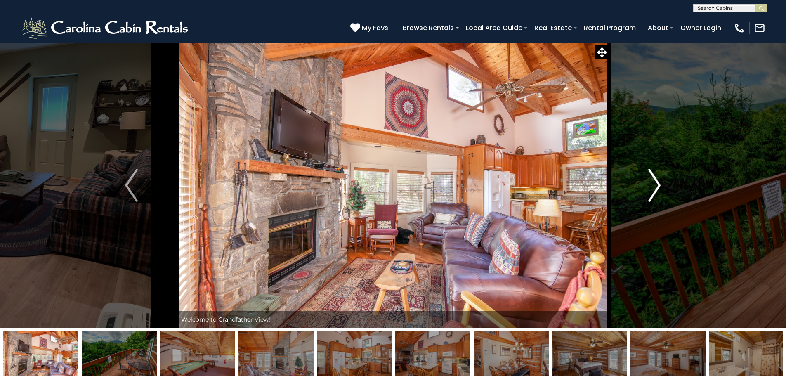
click at [655, 187] on img "Next" at bounding box center [654, 185] width 12 height 33
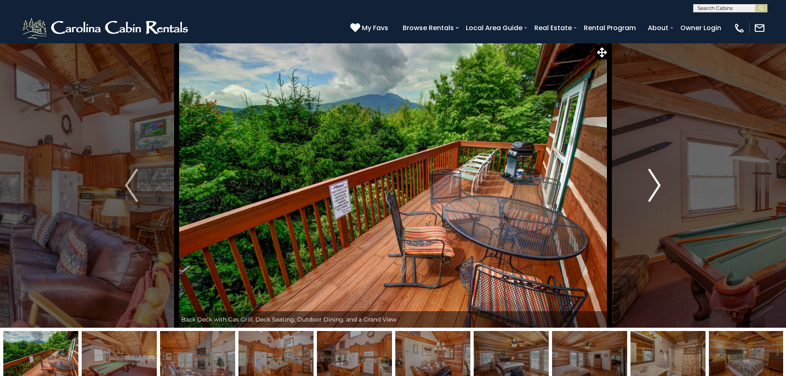
click at [655, 187] on img "Next" at bounding box center [654, 185] width 12 height 33
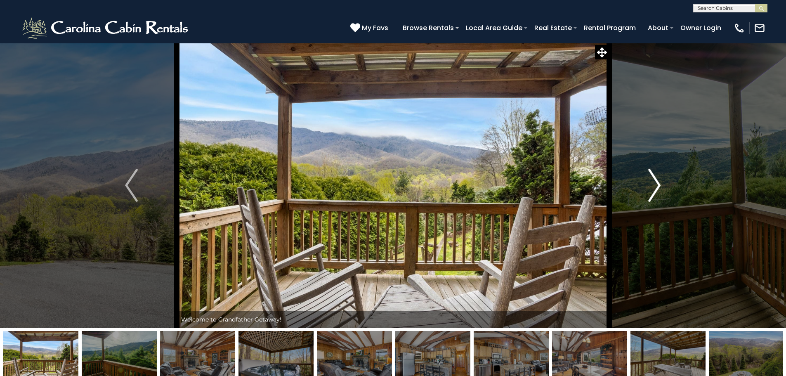
click at [660, 183] on img "Next" at bounding box center [654, 185] width 12 height 33
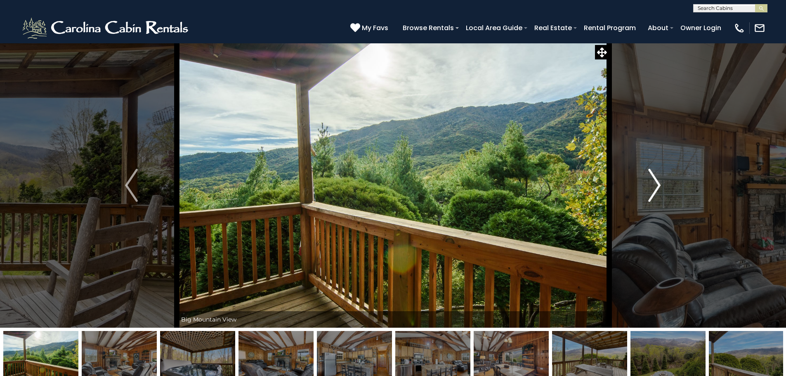
click at [658, 183] on img "Next" at bounding box center [654, 185] width 12 height 33
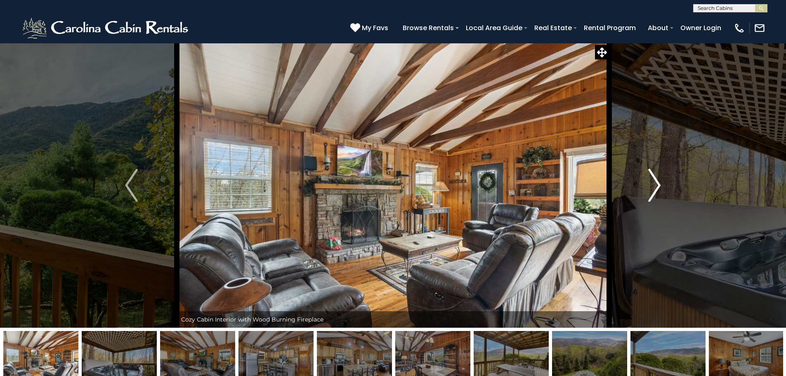
click at [658, 183] on img "Next" at bounding box center [654, 185] width 12 height 33
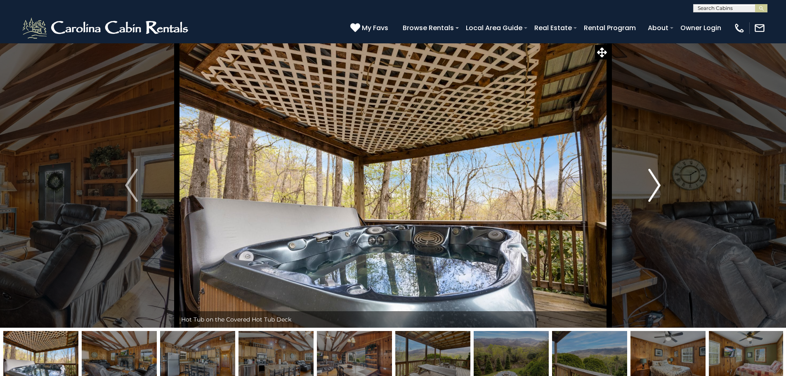
click at [658, 183] on img "Next" at bounding box center [654, 185] width 12 height 33
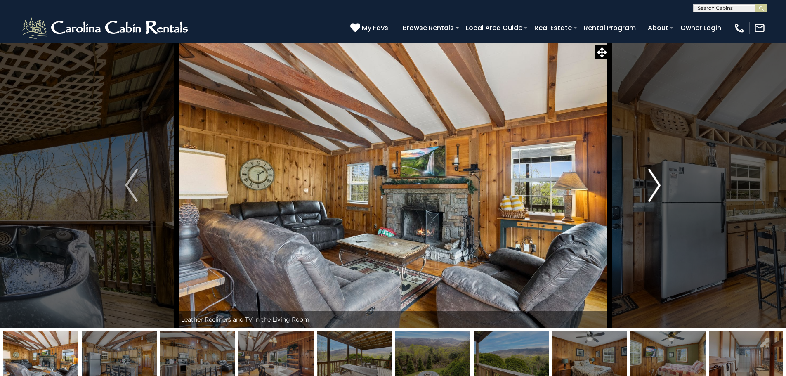
click at [658, 183] on img "Next" at bounding box center [654, 185] width 12 height 33
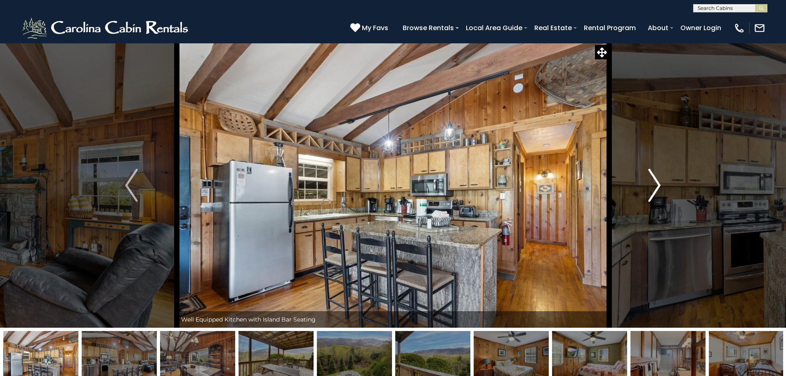
click at [658, 183] on img "Next" at bounding box center [654, 185] width 12 height 33
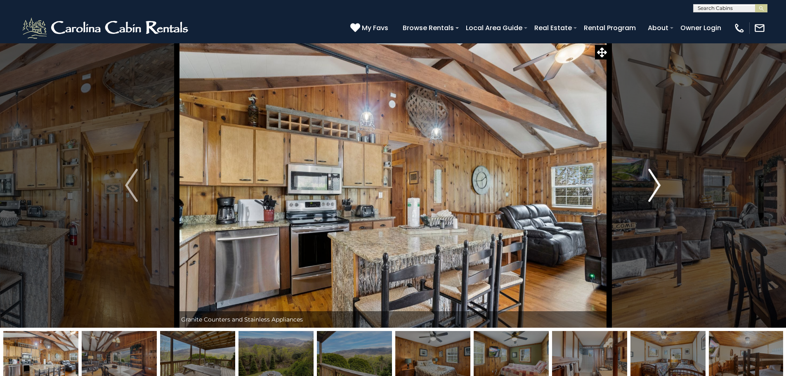
click at [658, 183] on img "Next" at bounding box center [654, 185] width 12 height 33
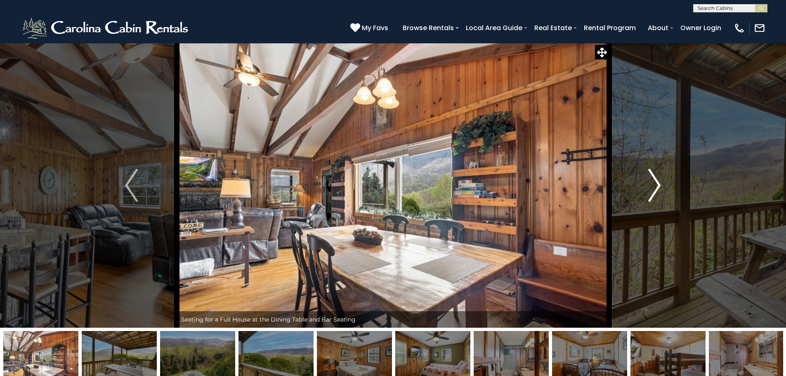
click at [658, 183] on img "Next" at bounding box center [654, 185] width 12 height 33
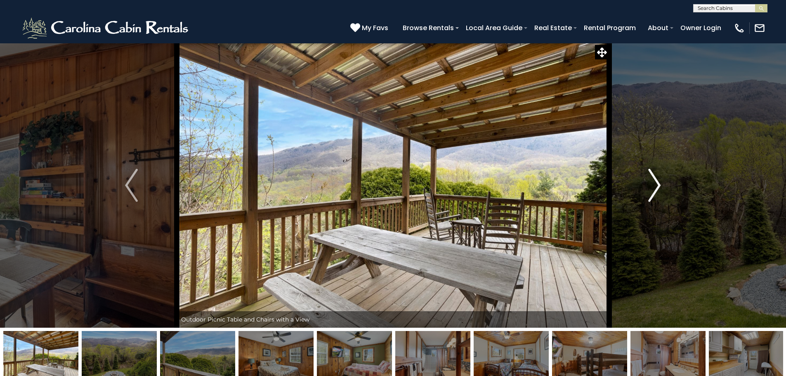
click at [658, 183] on img "Next" at bounding box center [654, 185] width 12 height 33
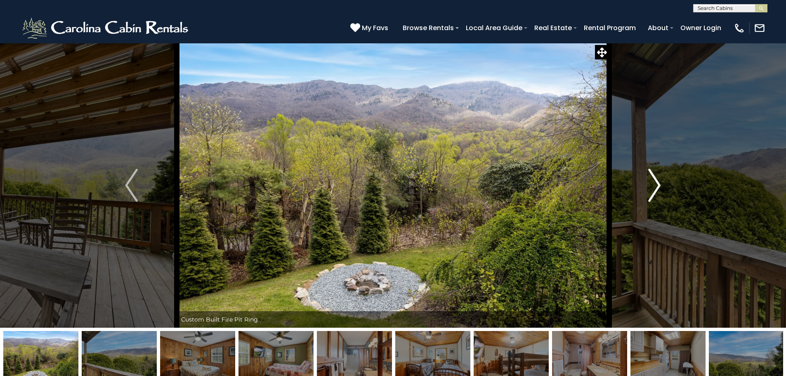
click at [658, 183] on img "Next" at bounding box center [654, 185] width 12 height 33
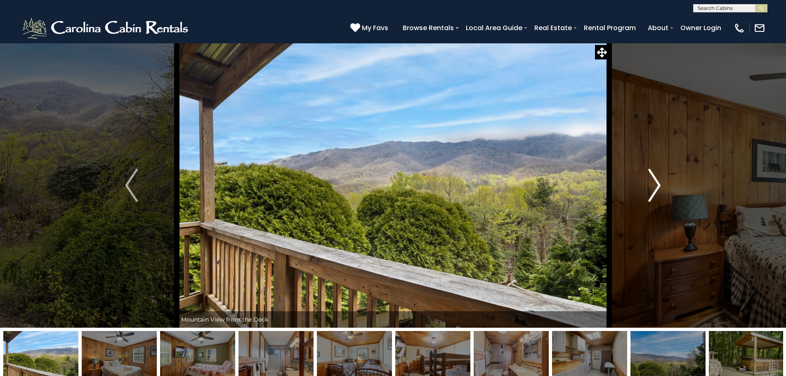
click at [658, 183] on img "Next" at bounding box center [654, 185] width 12 height 33
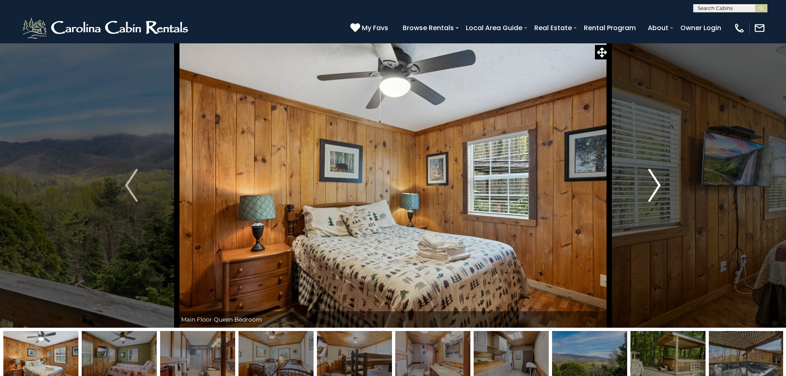
click at [658, 183] on img "Next" at bounding box center [654, 185] width 12 height 33
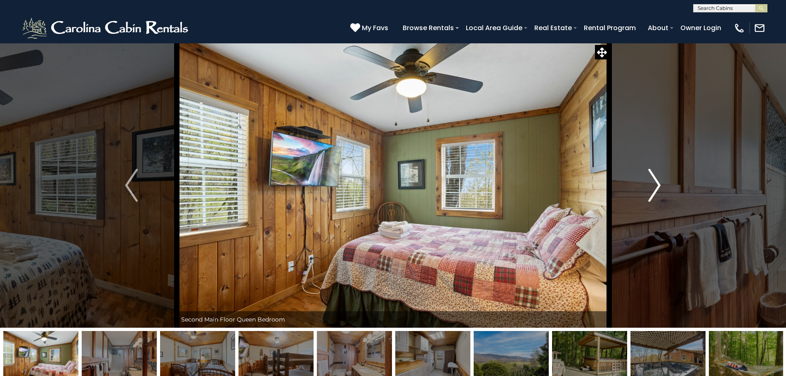
click at [658, 183] on img "Next" at bounding box center [654, 185] width 12 height 33
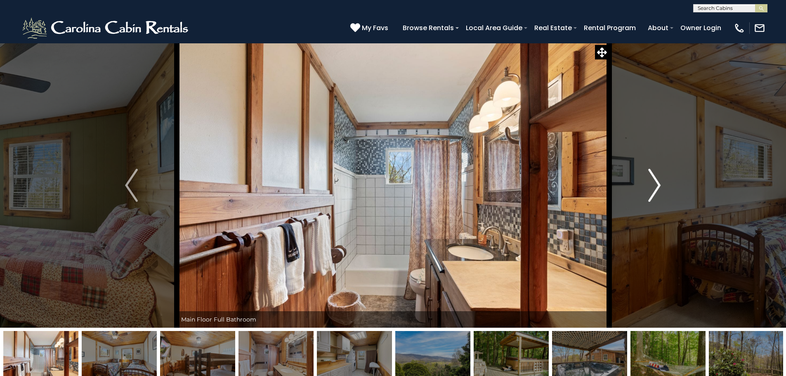
click at [658, 183] on img "Next" at bounding box center [654, 185] width 12 height 33
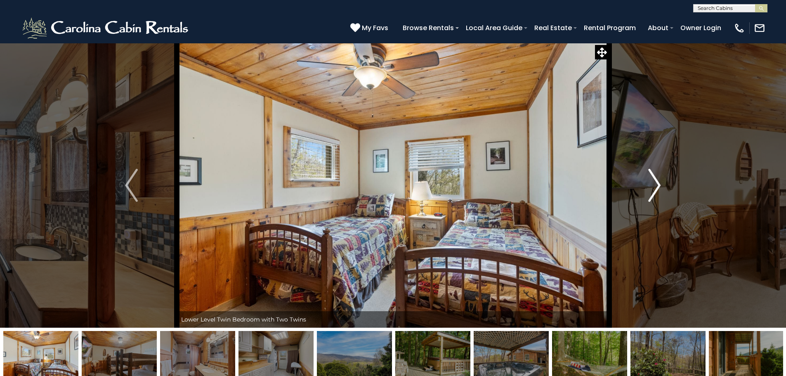
click at [658, 183] on img "Next" at bounding box center [654, 185] width 12 height 33
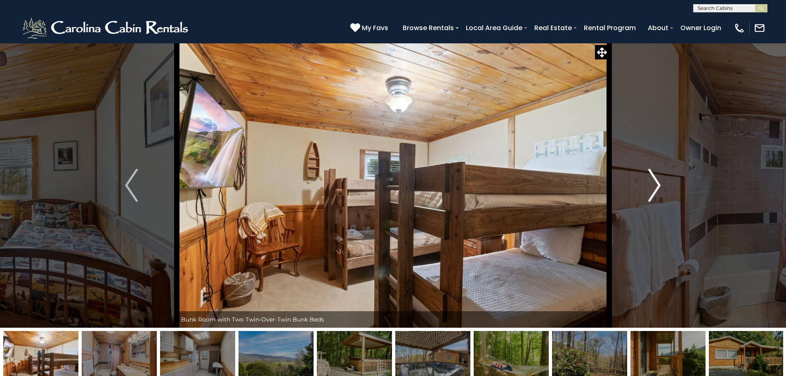
click at [658, 183] on img "Next" at bounding box center [654, 185] width 12 height 33
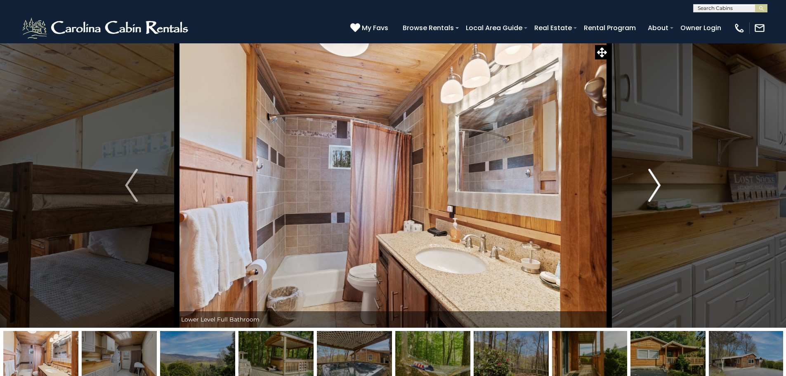
click at [658, 186] on img "Next" at bounding box center [654, 185] width 12 height 33
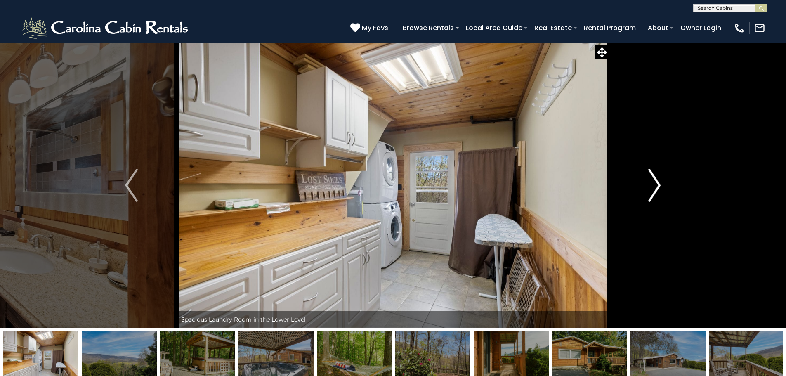
click at [659, 182] on img "Next" at bounding box center [654, 185] width 12 height 33
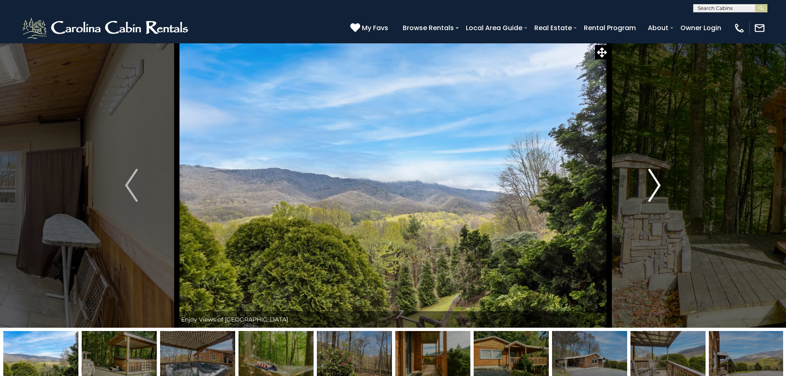
click at [657, 182] on img "Next" at bounding box center [654, 185] width 12 height 33
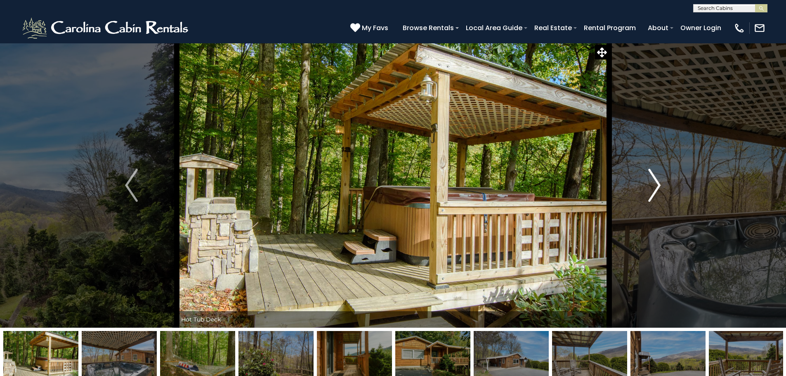
click at [657, 187] on img "Next" at bounding box center [654, 185] width 12 height 33
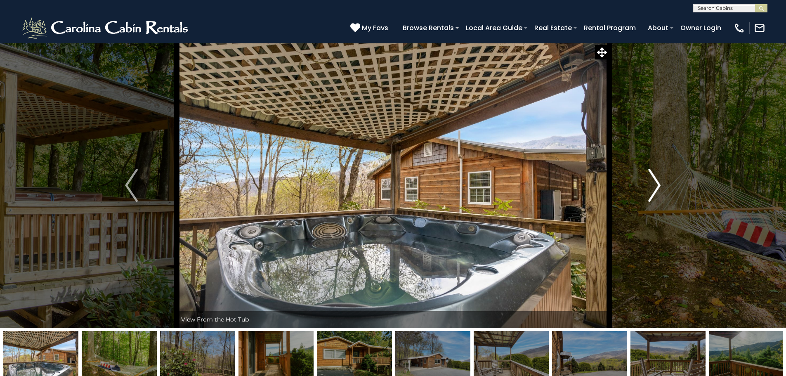
click at [659, 187] on img "Next" at bounding box center [654, 185] width 12 height 33
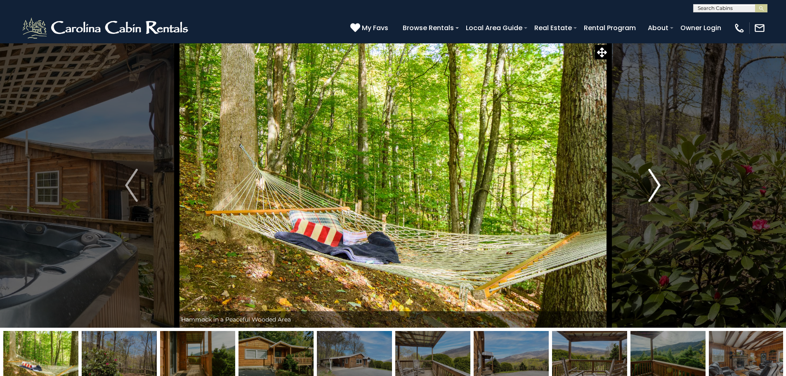
click at [657, 186] on img "Next" at bounding box center [654, 185] width 12 height 33
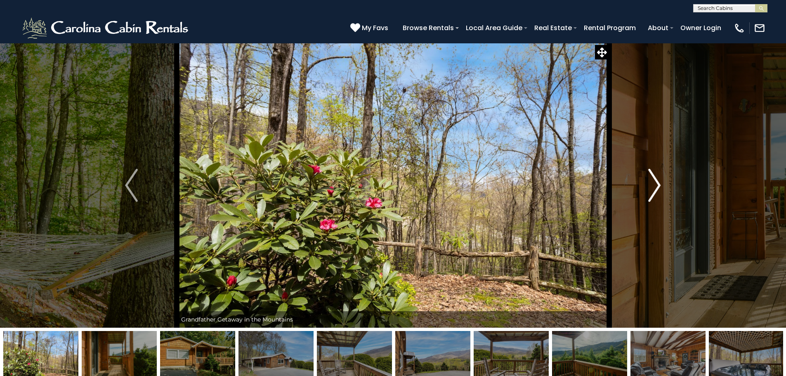
click at [656, 185] on img "Next" at bounding box center [654, 185] width 12 height 33
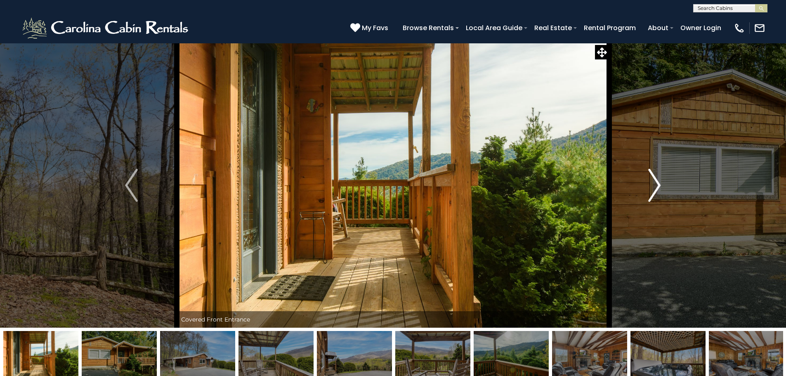
click at [656, 185] on img "Next" at bounding box center [654, 185] width 12 height 33
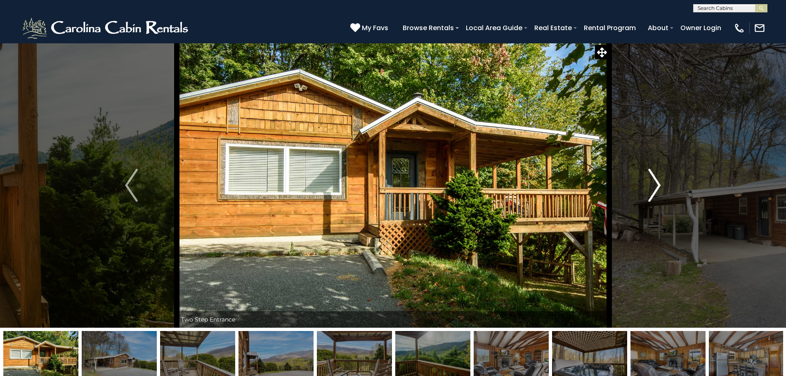
click at [657, 187] on img "Next" at bounding box center [654, 185] width 12 height 33
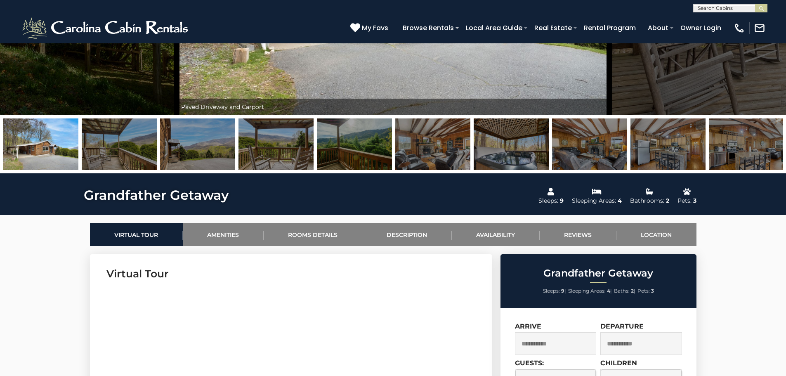
scroll to position [206, 0]
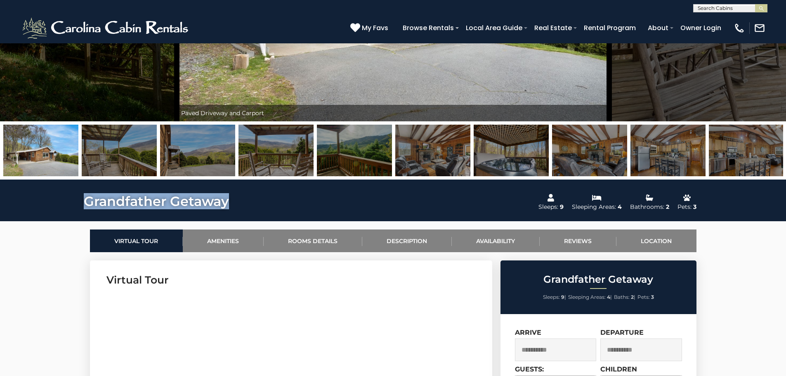
drag, startPoint x: 85, startPoint y: 203, endPoint x: 229, endPoint y: 205, distance: 144.4
copy h1 "Grandfather Getaway"
